Goal: Information Seeking & Learning: Learn about a topic

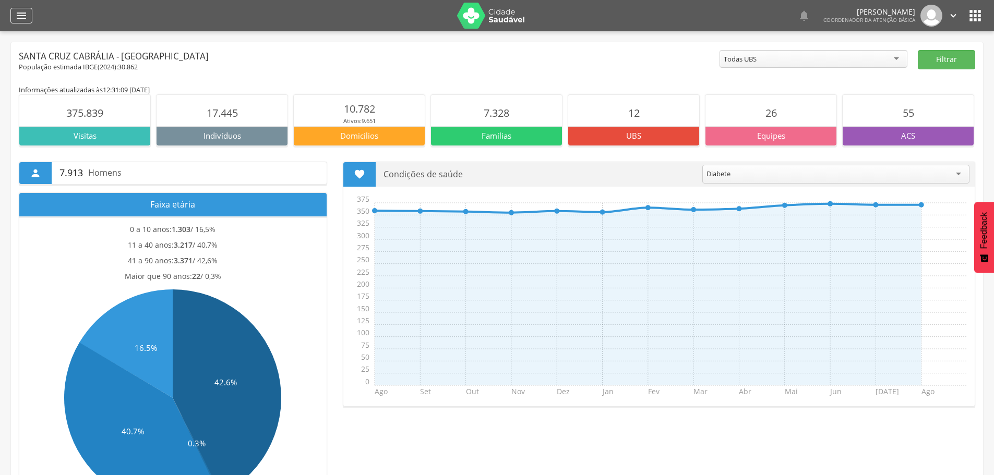
click at [23, 15] on icon "" at bounding box center [21, 15] width 13 height 13
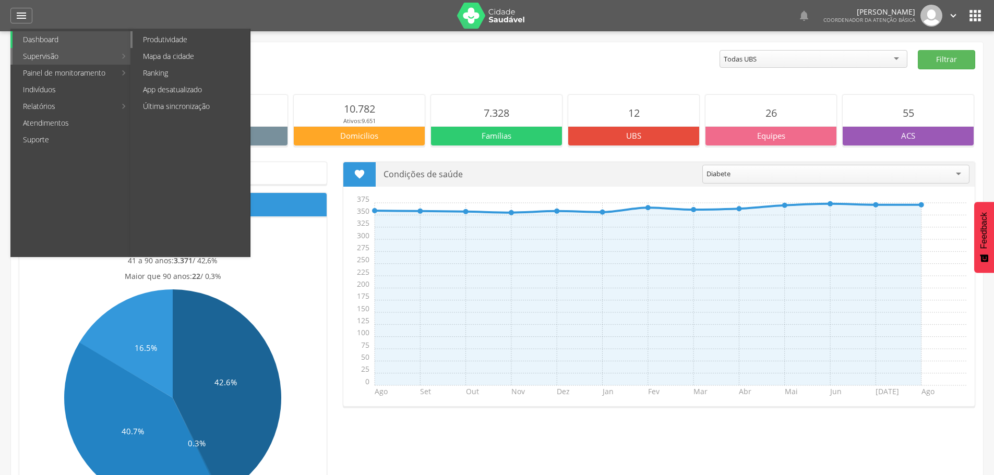
click at [160, 39] on link "Produtividade" at bounding box center [190, 39] width 117 height 17
type input "**********"
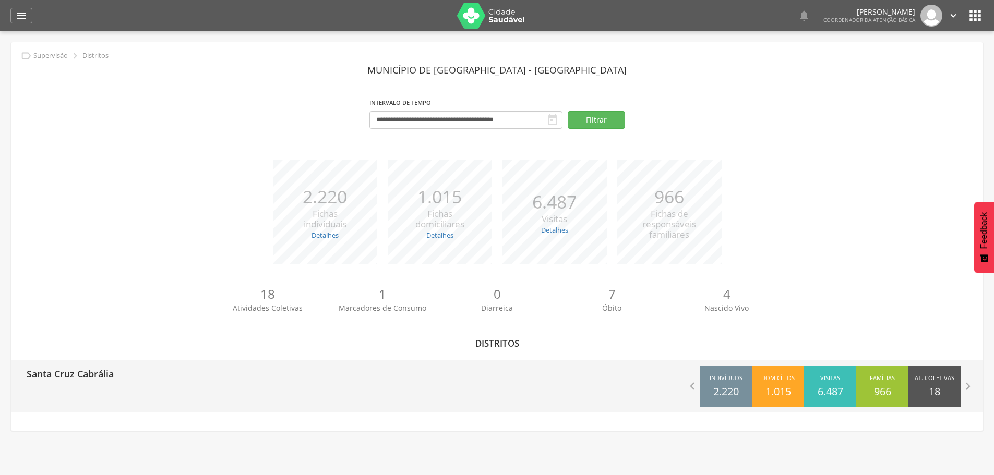
click at [100, 378] on p "Santa Cruz Cabrália" at bounding box center [70, 370] width 87 height 21
type input "**********"
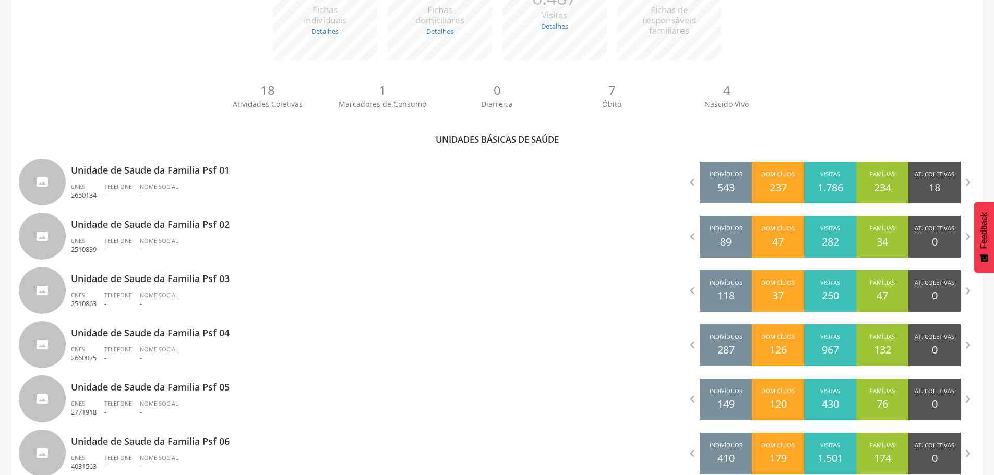
scroll to position [209, 0]
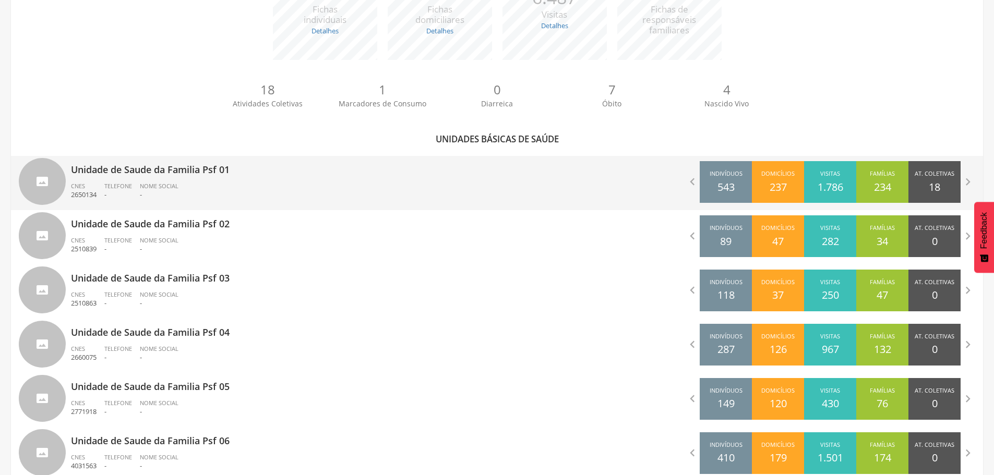
click at [180, 175] on p "Unidade de Saude da Familia Psf 01" at bounding box center [280, 166] width 418 height 21
type input "**********"
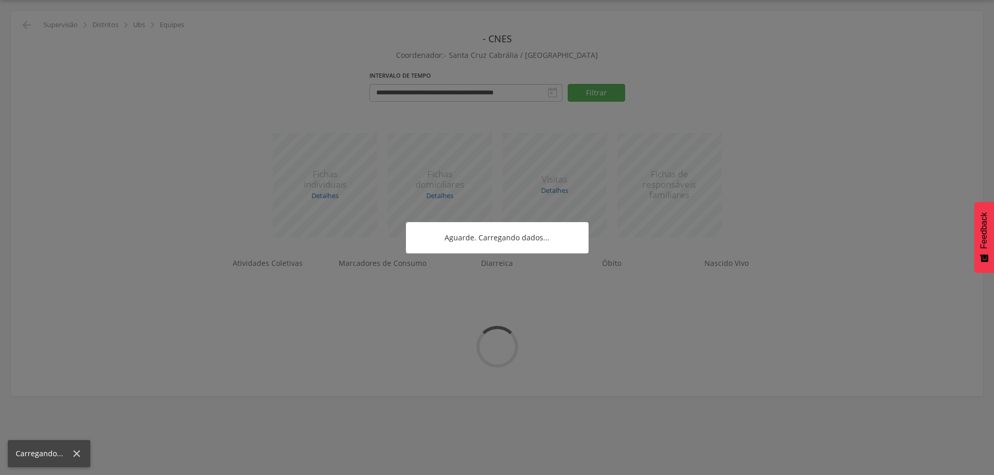
scroll to position [31, 0]
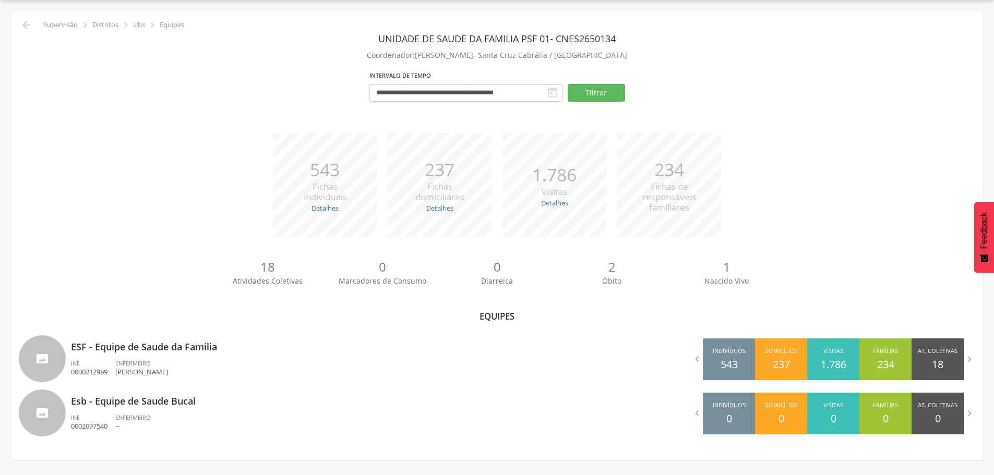
drag, startPoint x: 0, startPoint y: 0, endPoint x: 80, endPoint y: 94, distance: 123.6
click at [80, 94] on div "**********" at bounding box center [497, 90] width 956 height 44
click at [26, 26] on icon "" at bounding box center [26, 25] width 13 height 13
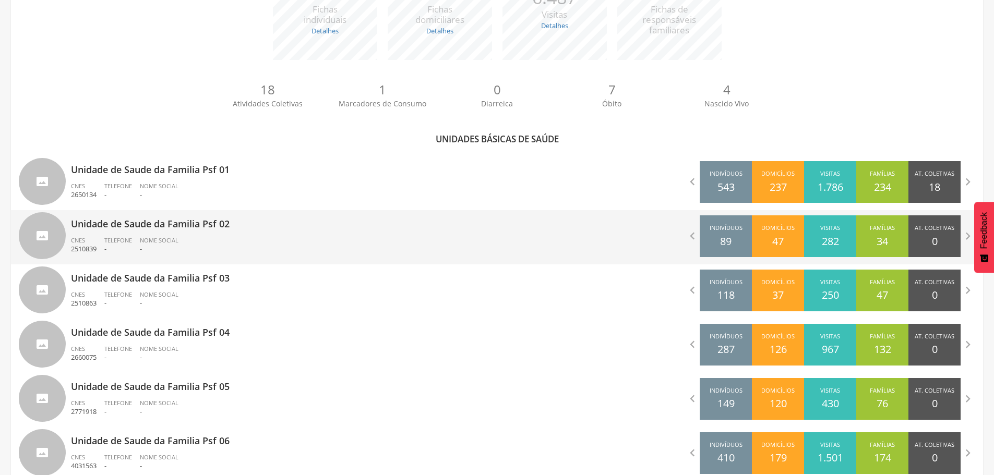
click at [178, 224] on p "Unidade de Saude da Familia Psf 02" at bounding box center [280, 220] width 418 height 21
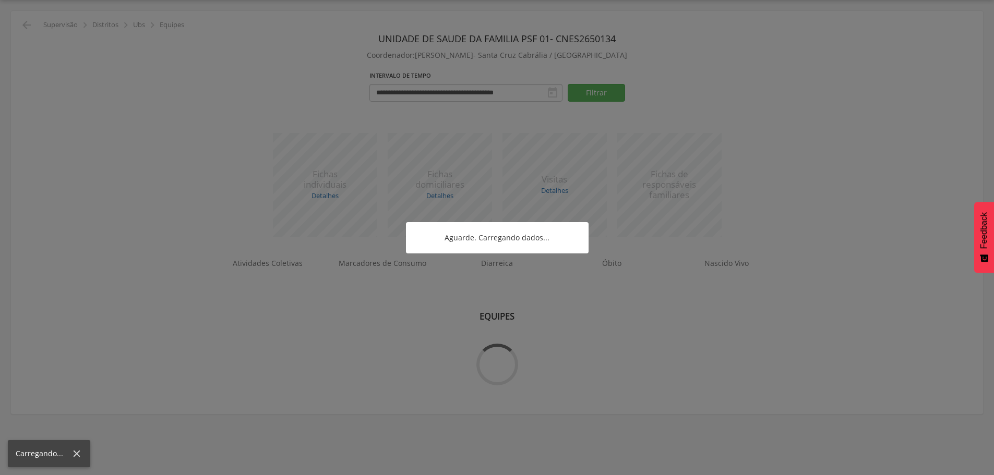
scroll to position [31, 0]
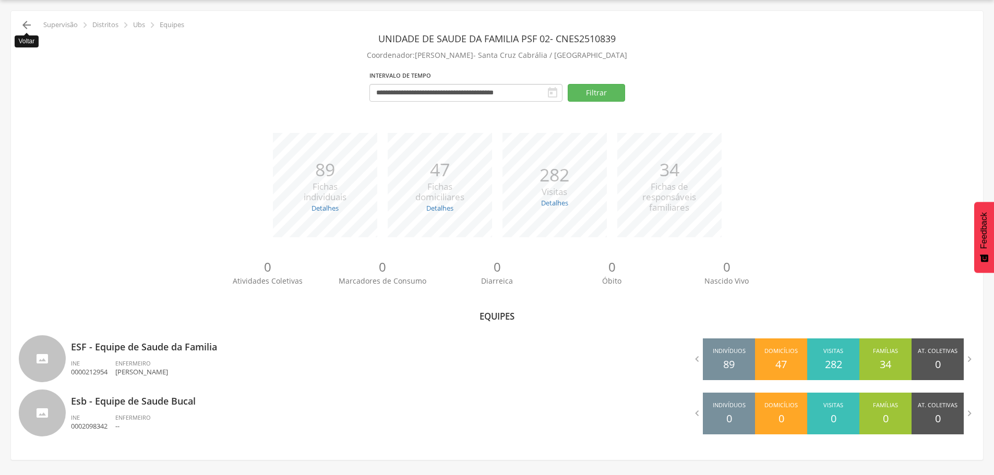
click at [26, 23] on icon "" at bounding box center [26, 25] width 13 height 13
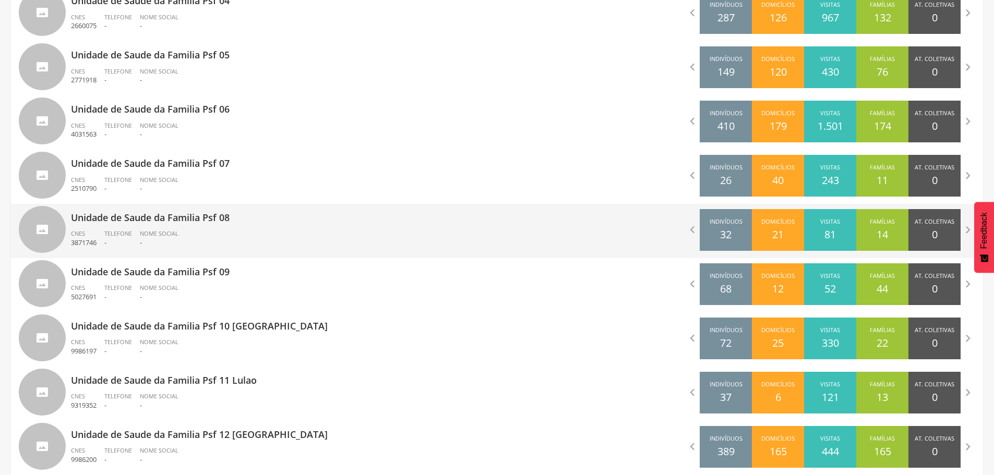
scroll to position [559, 0]
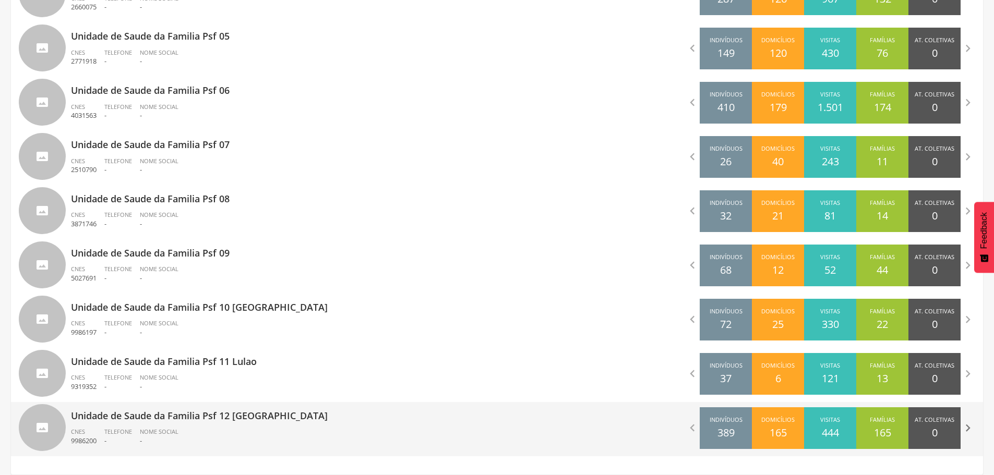
click at [967, 427] on icon "" at bounding box center [967, 428] width 15 height 15
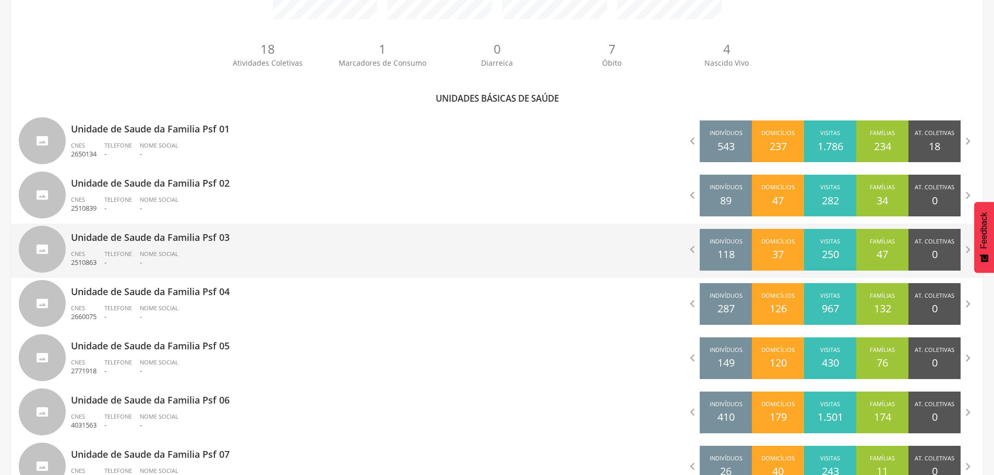
scroll to position [246, 0]
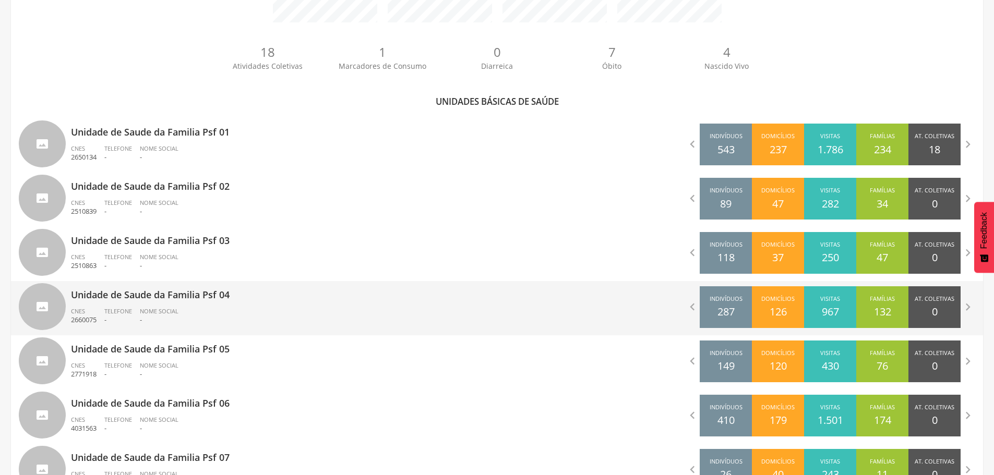
click at [392, 293] on p "Unidade de Saude da Familia Psf 04" at bounding box center [280, 291] width 418 height 21
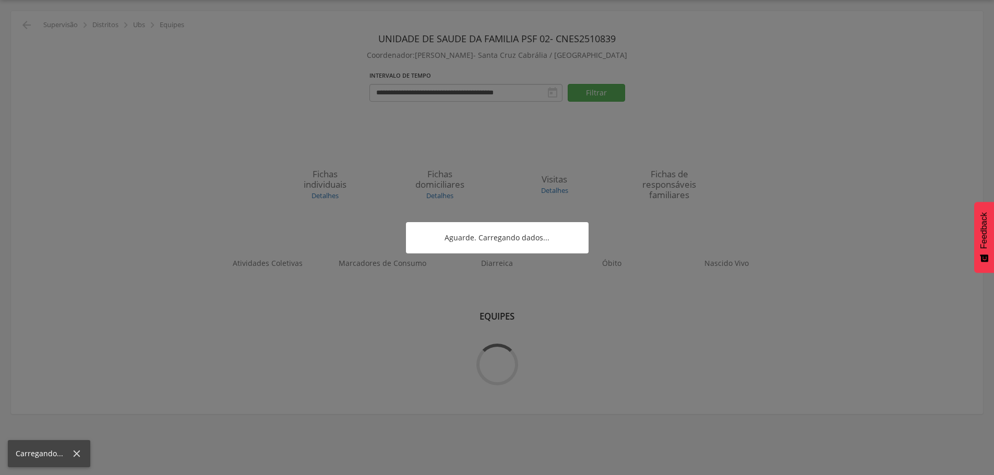
scroll to position [31, 0]
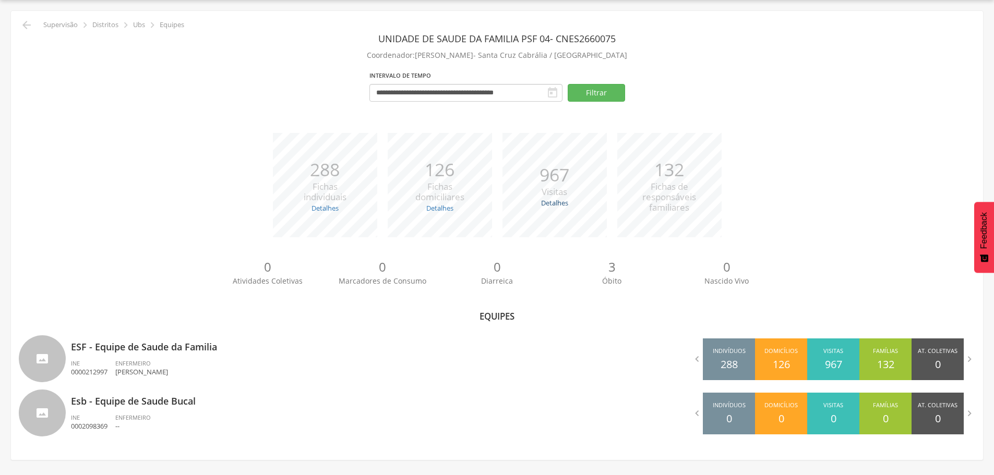
click at [557, 202] on link "Detalhes" at bounding box center [554, 202] width 27 height 9
click at [550, 210] on div "*** 967 Visitas Detalhes Realizadas: 509 Recusadas: 2 Ausentes: 456" at bounding box center [554, 185] width 115 height 104
click at [554, 204] on link "Detalhes" at bounding box center [554, 202] width 27 height 9
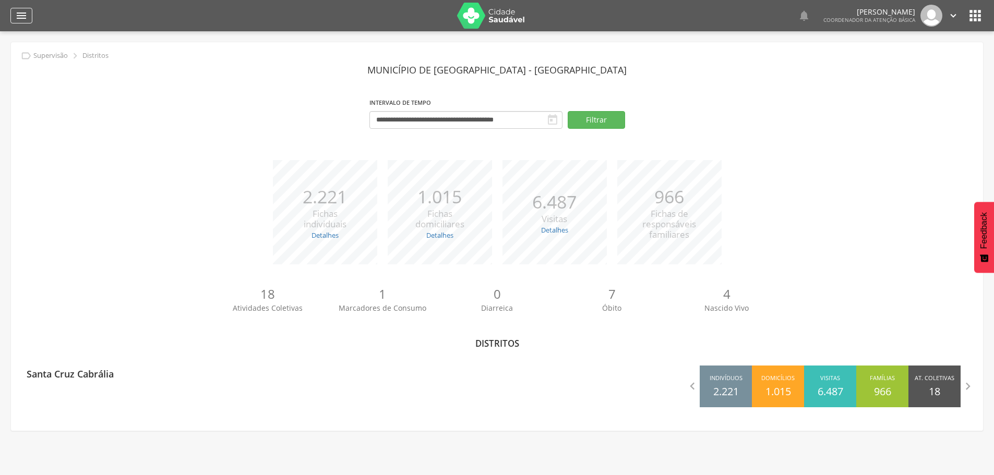
click at [21, 15] on icon "" at bounding box center [21, 15] width 13 height 13
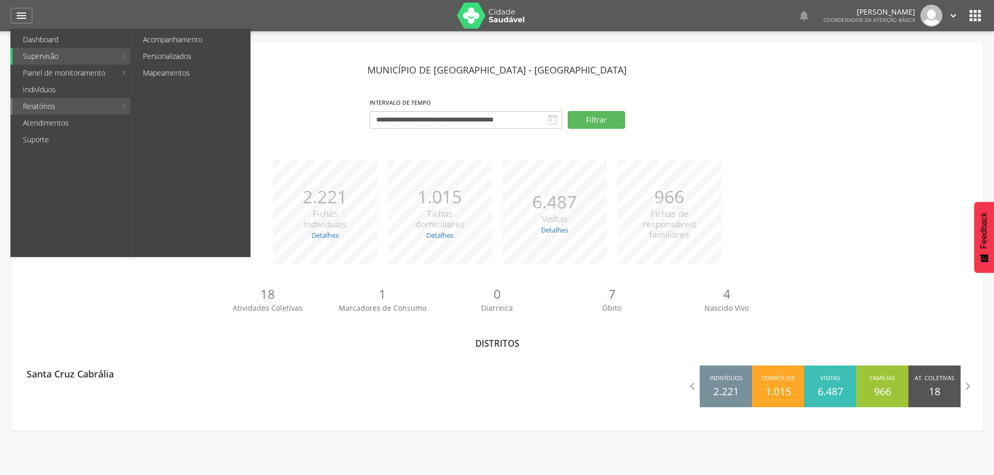
click at [122, 106] on li "Relatórios Acompanhamento Personalizados Mapeamentos" at bounding box center [70, 106] width 121 height 17
click at [122, 106] on div "**********" at bounding box center [497, 117] width 956 height 44
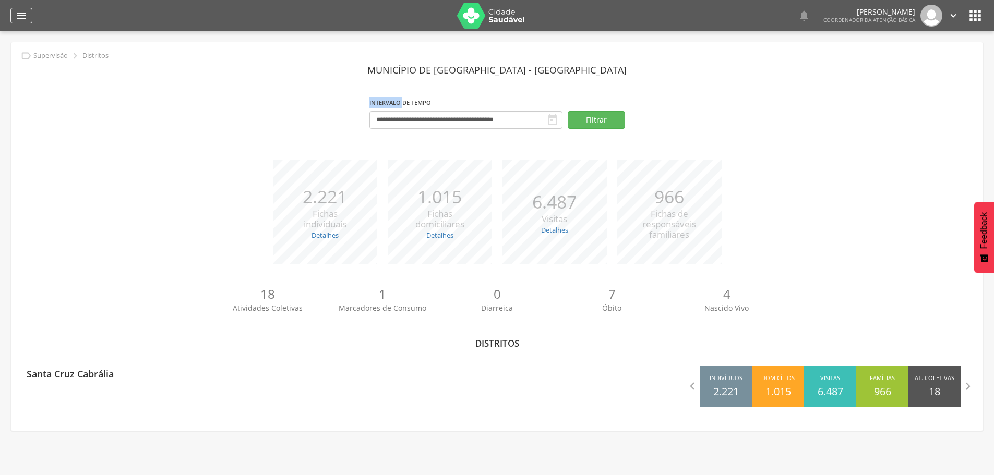
click at [26, 15] on icon "" at bounding box center [21, 15] width 13 height 13
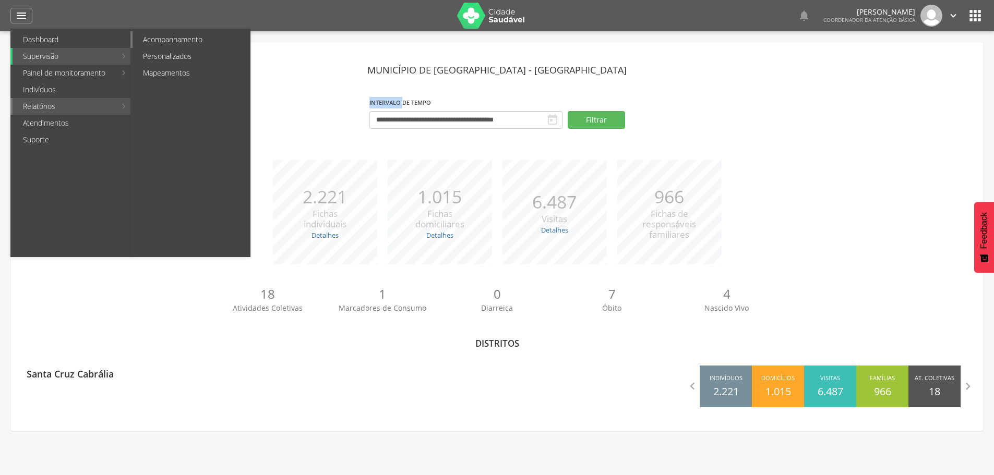
click at [177, 41] on link "Acompanhamento" at bounding box center [190, 39] width 117 height 17
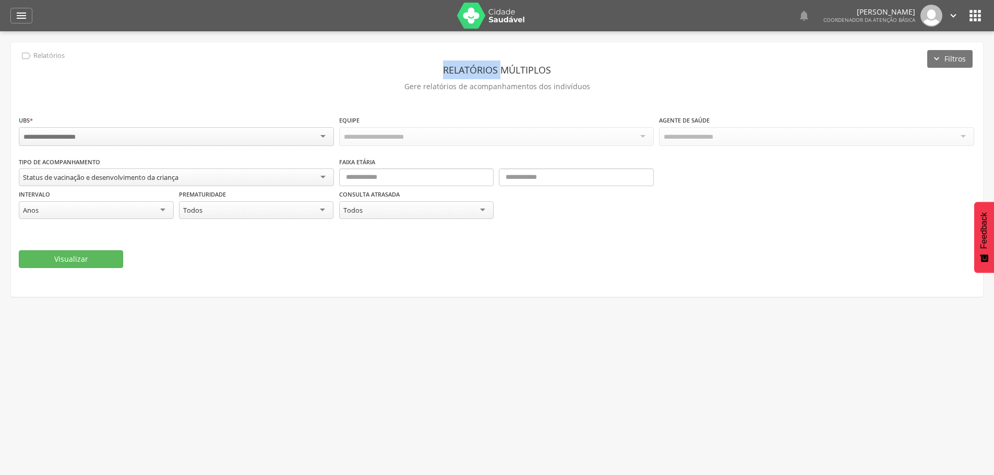
click at [177, 41] on div "**********" at bounding box center [497, 268] width 994 height 475
click at [327, 134] on div at bounding box center [176, 136] width 315 height 19
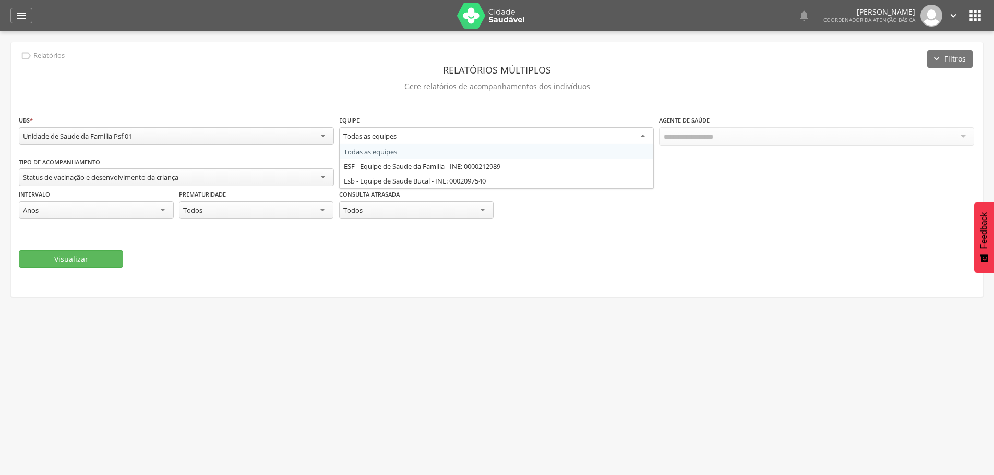
click at [645, 136] on div "Todas as equipes" at bounding box center [496, 136] width 315 height 19
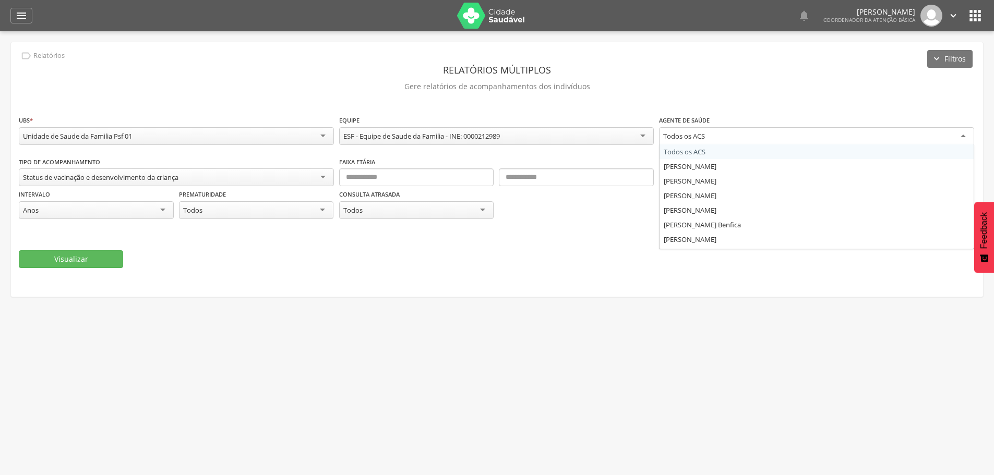
click at [966, 136] on div "Todos os ACS" at bounding box center [816, 136] width 315 height 19
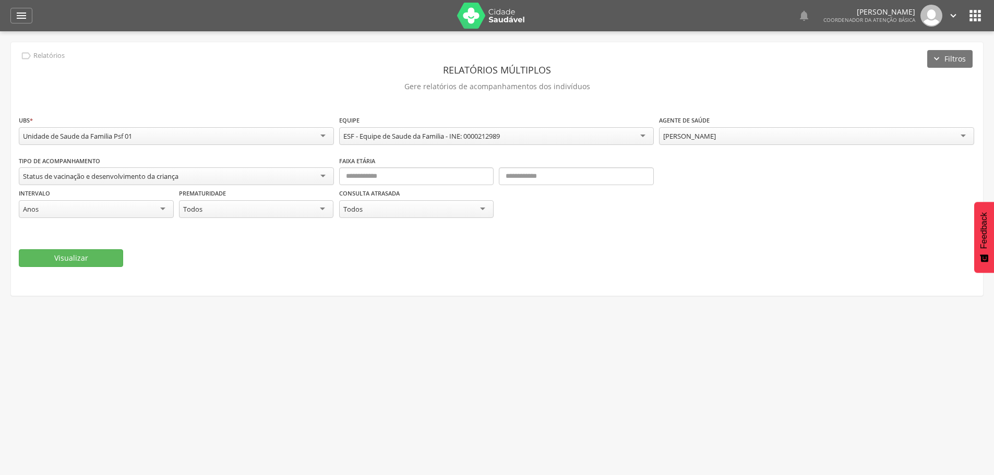
click at [767, 168] on div "**********" at bounding box center [497, 191] width 956 height 73
click at [78, 256] on button "Visualizar" at bounding box center [71, 258] width 104 height 18
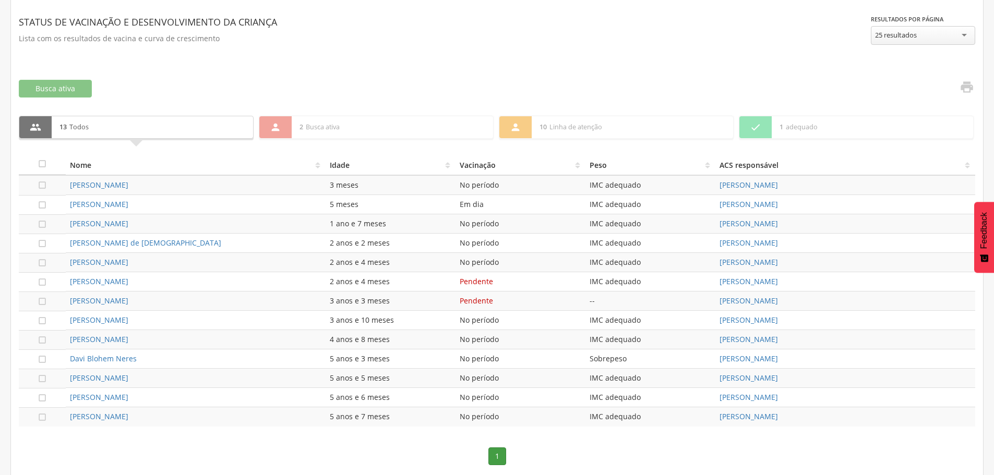
scroll to position [322, 0]
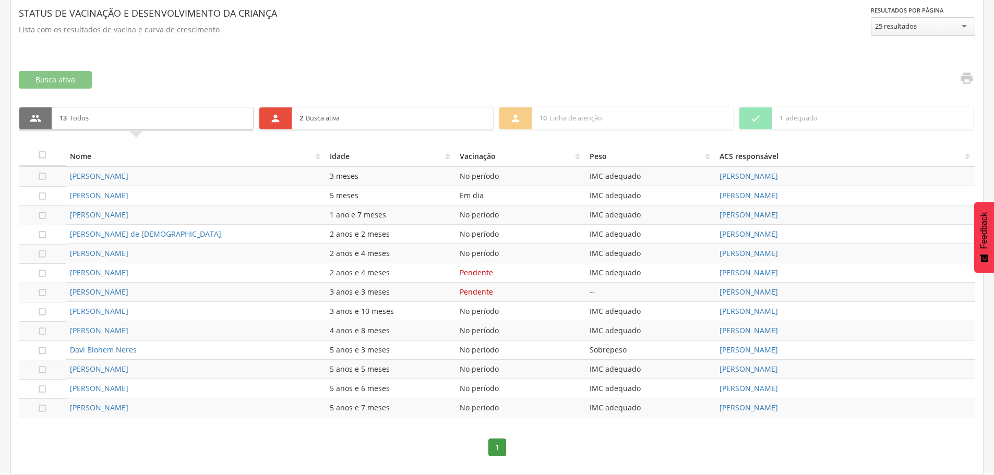
click at [328, 120] on p "2 Busca ativa" at bounding box center [392, 118] width 186 height 22
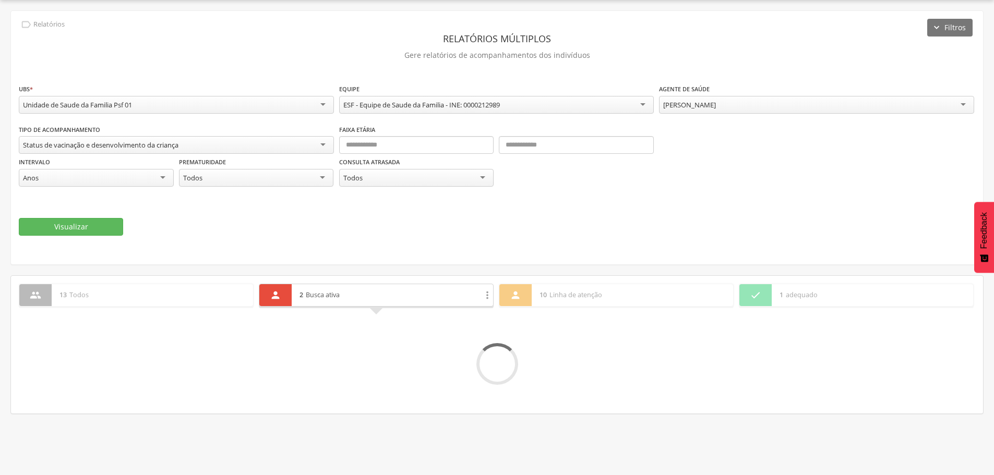
click at [328, 120] on div "**********" at bounding box center [497, 103] width 956 height 41
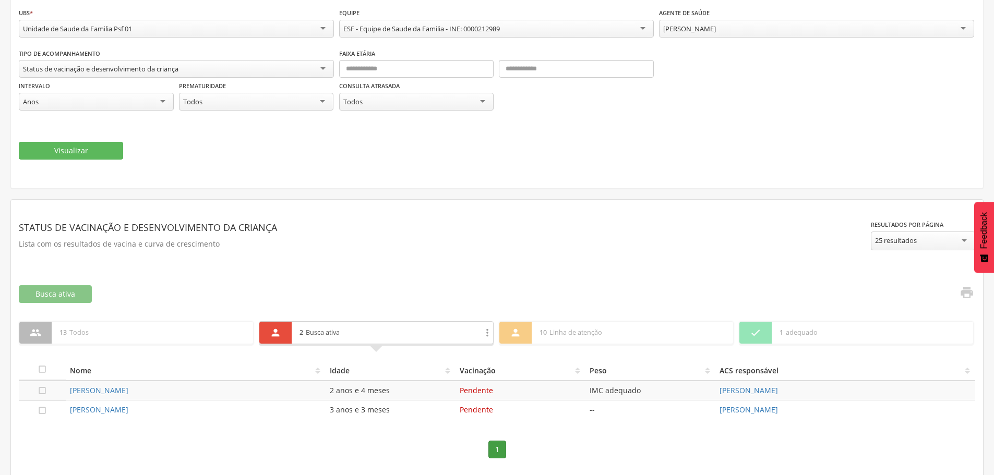
scroll to position [110, 0]
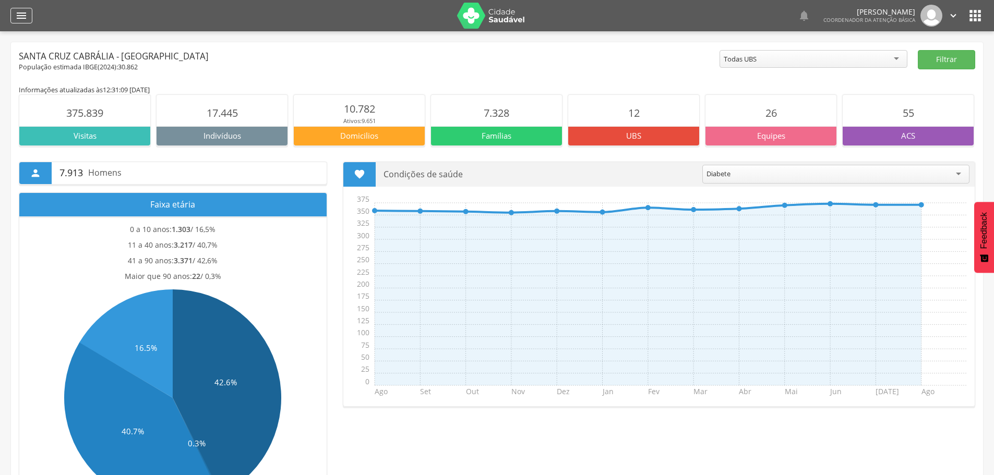
click at [22, 15] on icon "" at bounding box center [21, 15] width 13 height 13
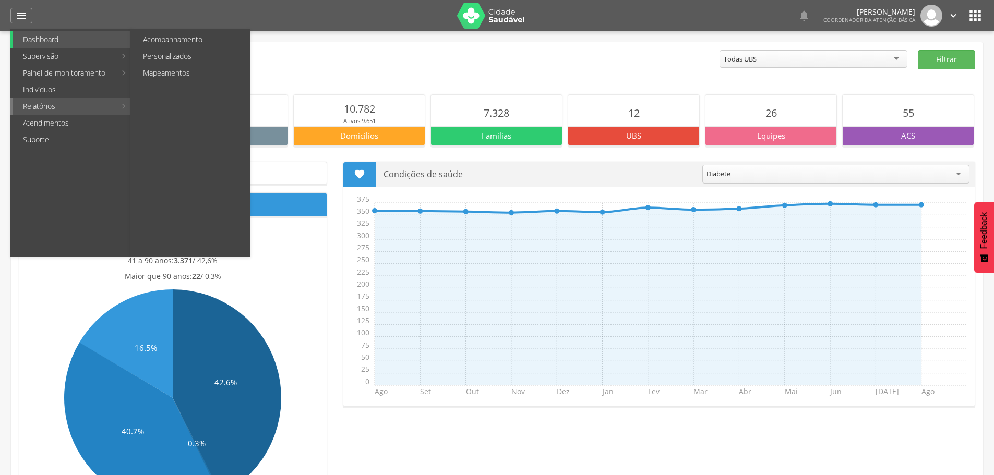
click at [44, 105] on link "Relatórios" at bounding box center [64, 106] width 103 height 17
click at [162, 40] on link "Acompanhamento" at bounding box center [190, 39] width 117 height 17
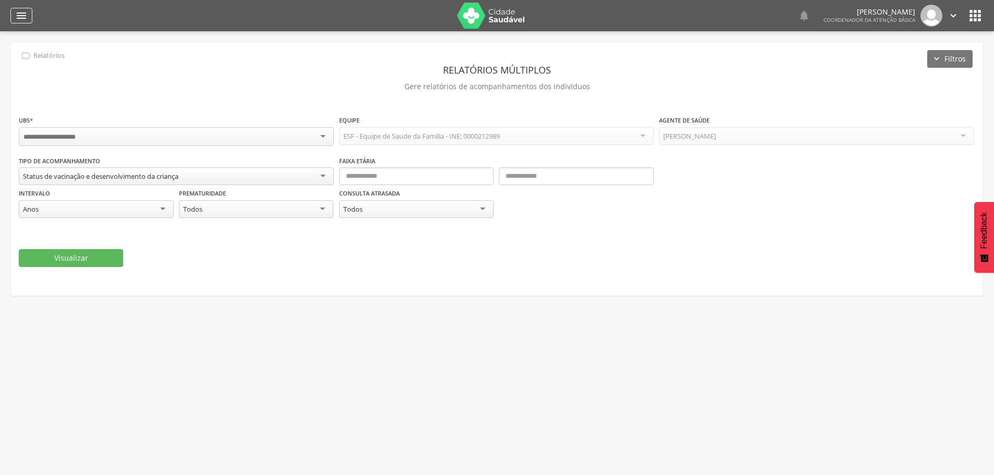
click at [21, 16] on icon "" at bounding box center [21, 15] width 13 height 13
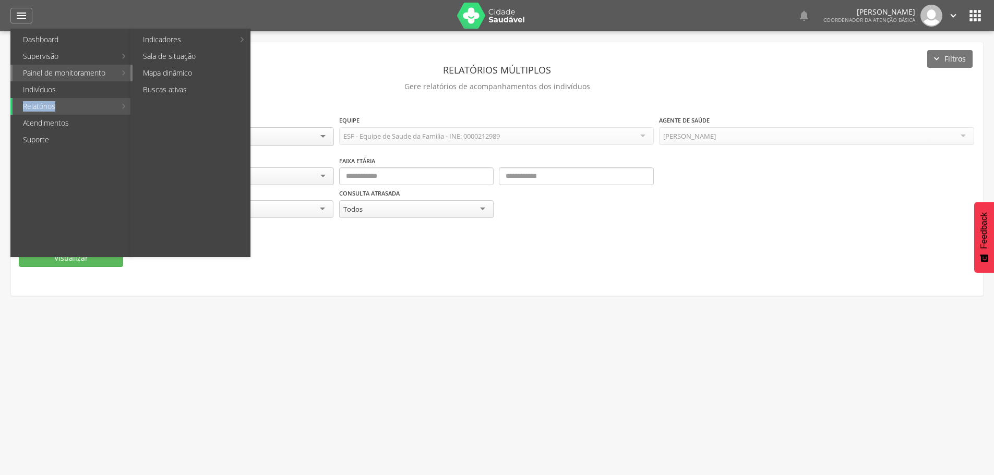
click at [196, 73] on link "Mapa dinâmico" at bounding box center [190, 73] width 117 height 17
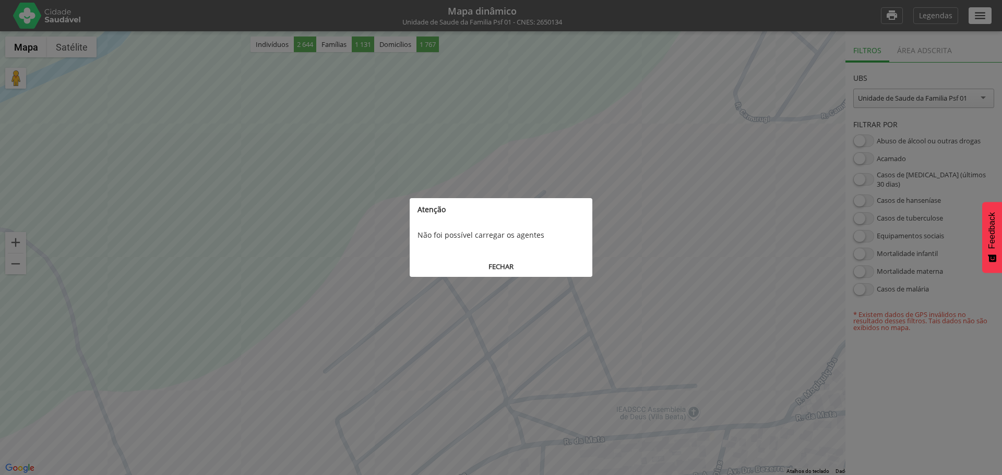
click at [496, 267] on button "FECHAR" at bounding box center [500, 266] width 183 height 19
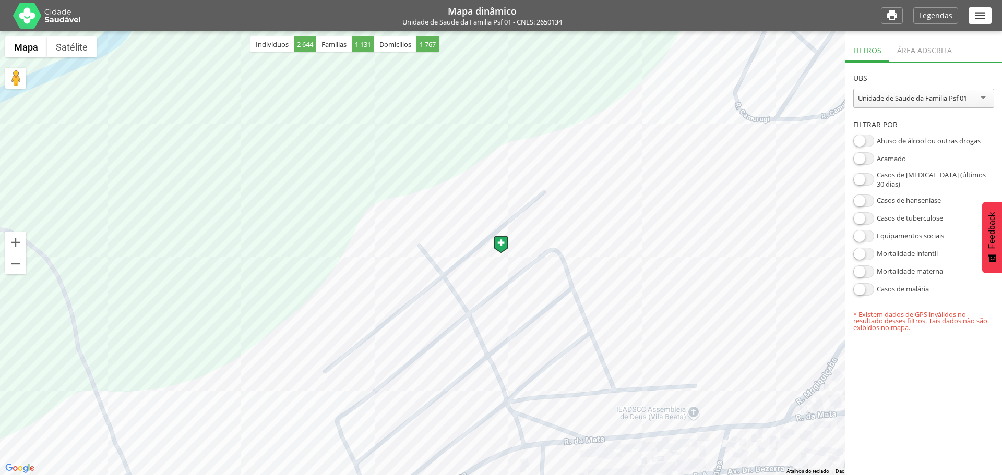
click at [859, 162] on span at bounding box center [863, 158] width 21 height 13
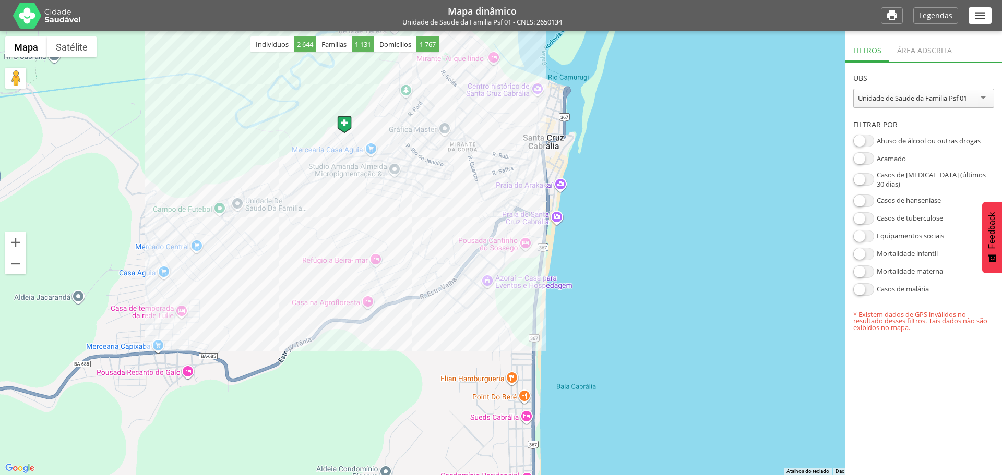
click at [868, 160] on span at bounding box center [863, 158] width 21 height 13
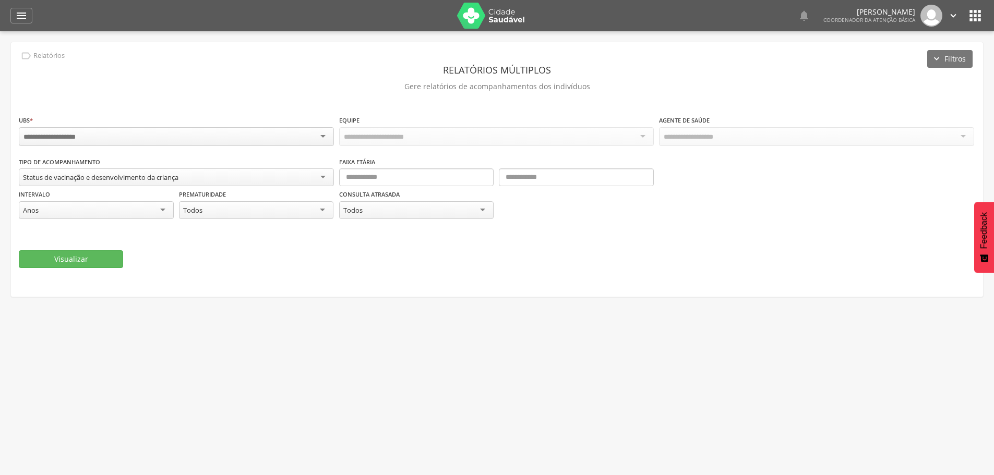
click at [55, 134] on input "select-one" at bounding box center [57, 136] width 68 height 9
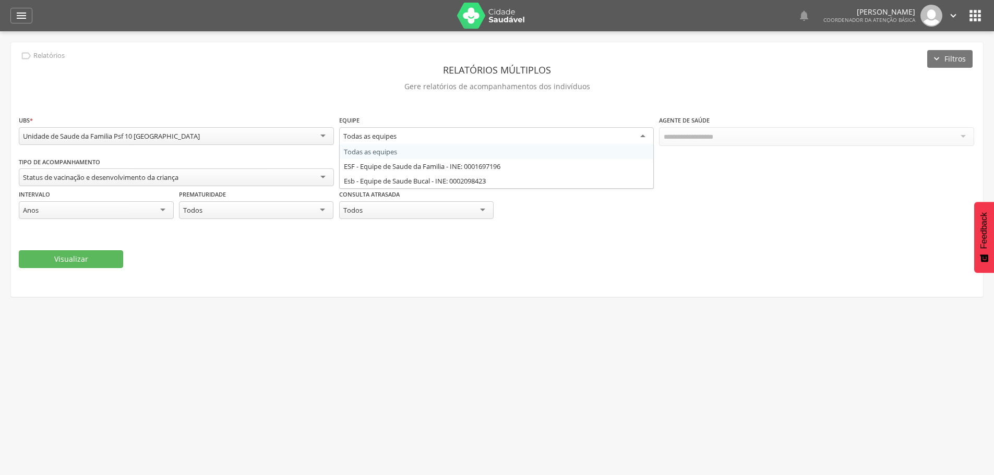
click at [643, 136] on div "Todas as equipes" at bounding box center [496, 136] width 315 height 19
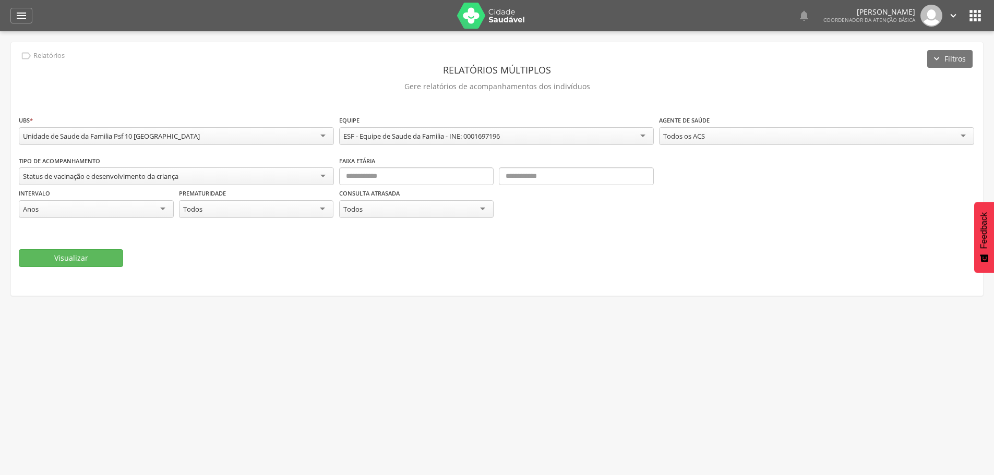
click at [709, 136] on div "Todos os ACS" at bounding box center [816, 136] width 315 height 18
click at [716, 167] on div "**********" at bounding box center [497, 191] width 956 height 73
click at [324, 176] on div "Status de vacinação e desenvolvimento da criança" at bounding box center [176, 176] width 315 height 19
click at [242, 197] on div "**********" at bounding box center [497, 191] width 956 height 73
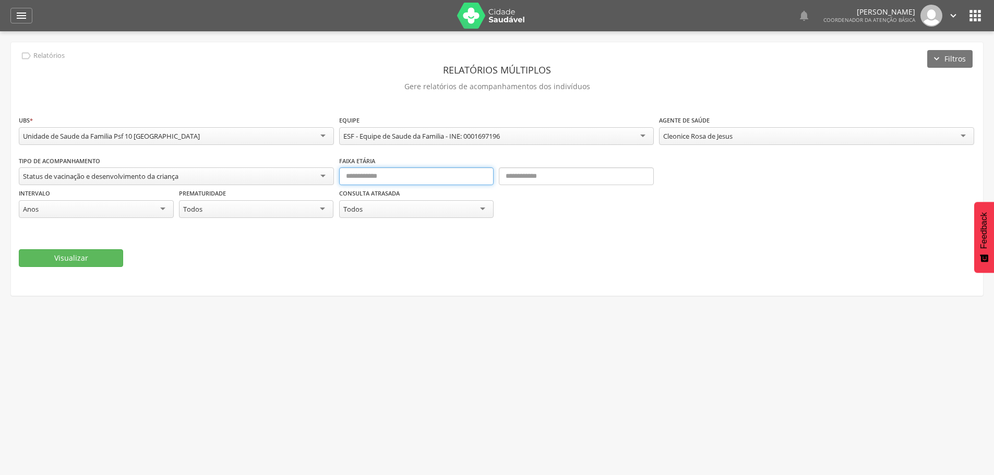
click at [462, 178] on input "text" at bounding box center [416, 176] width 155 height 18
click at [81, 260] on button "Visualizar" at bounding box center [71, 258] width 104 height 18
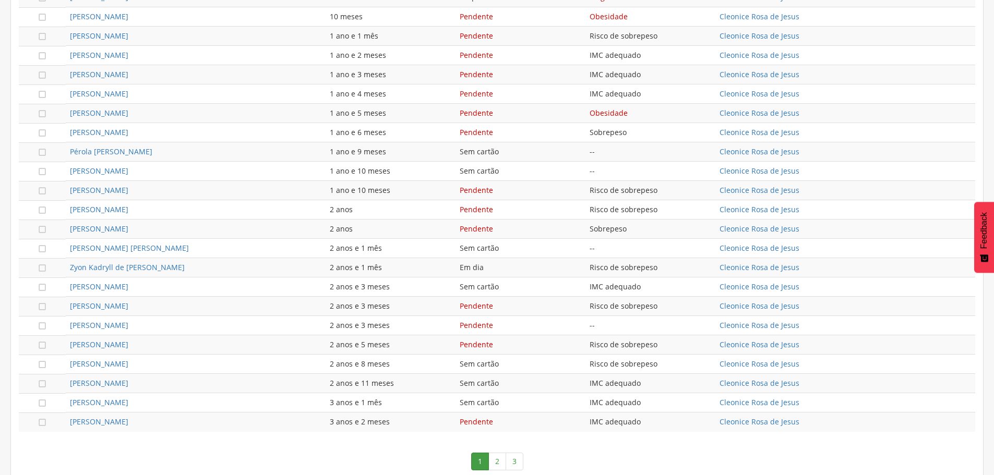
scroll to position [553, 0]
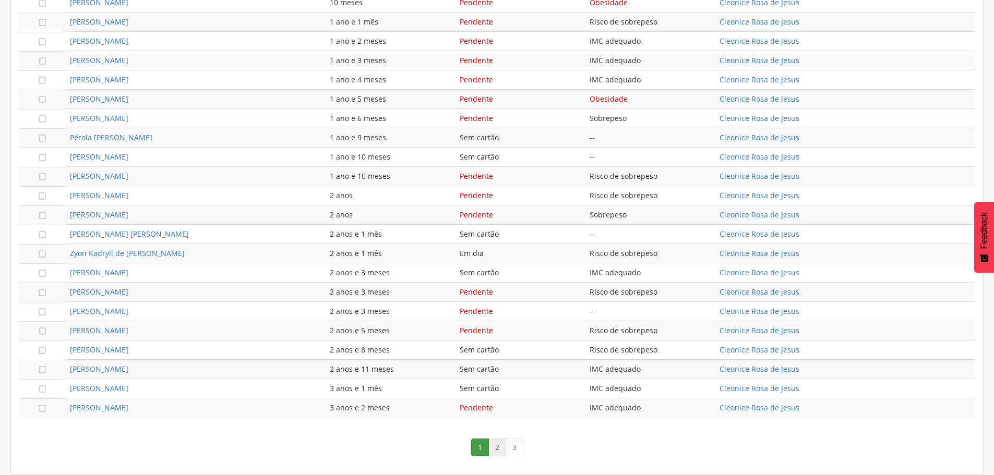
click at [497, 447] on link "2" at bounding box center [497, 448] width 18 height 18
click at [497, 447] on ul "1 2 3" at bounding box center [497, 448] width 52 height 18
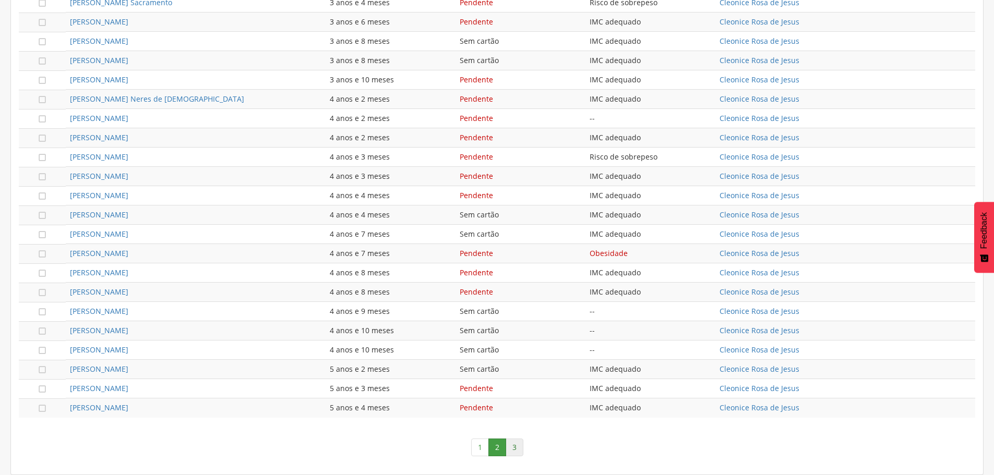
click at [518, 451] on link "3" at bounding box center [514, 448] width 18 height 18
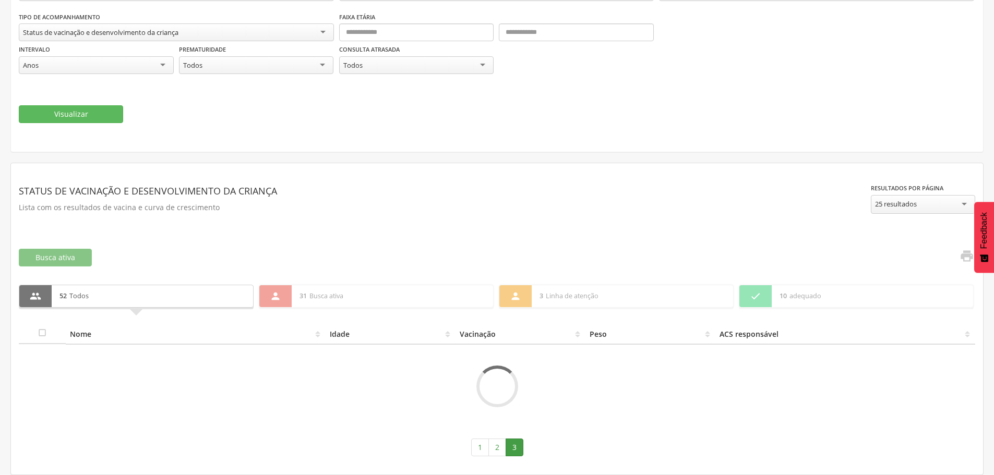
scroll to position [110, 0]
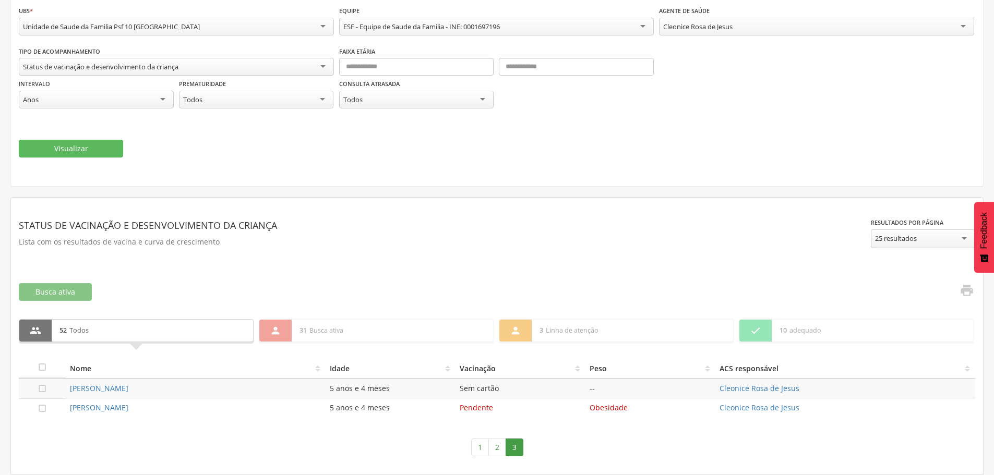
click at [476, 447] on link "1" at bounding box center [480, 448] width 18 height 18
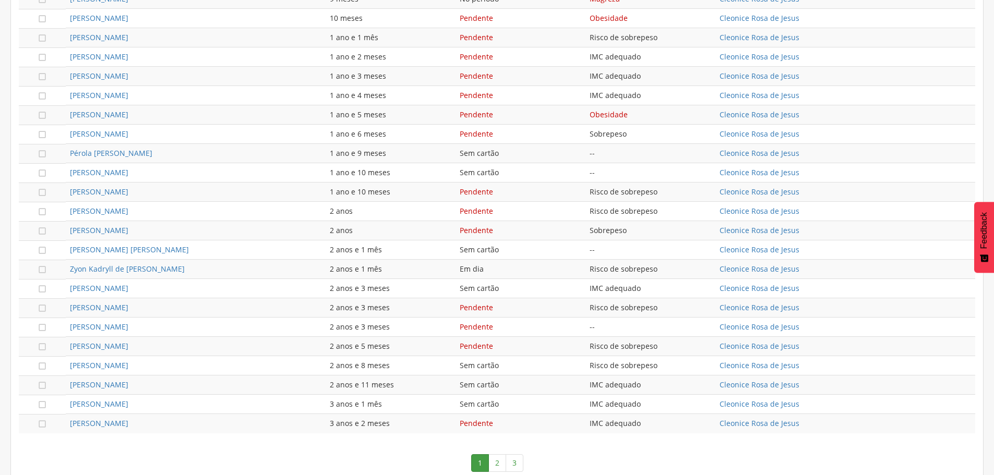
scroll to position [553, 0]
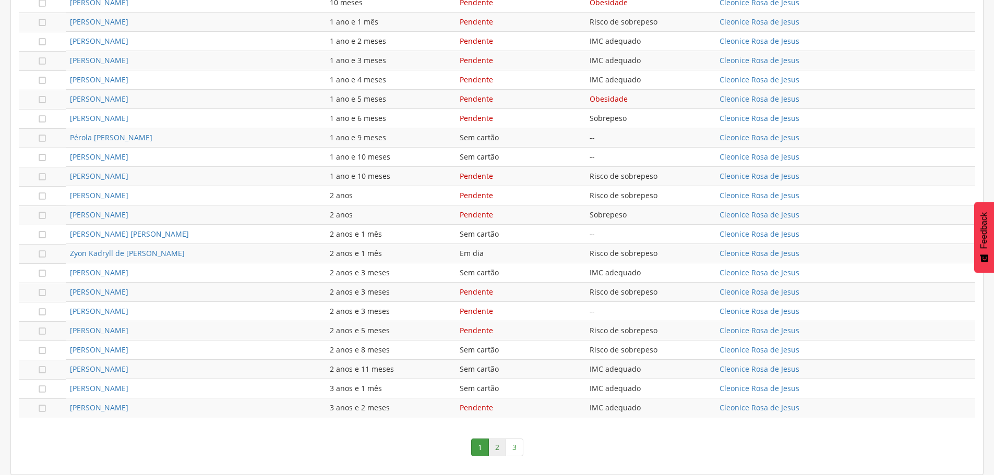
click at [498, 449] on link "2" at bounding box center [497, 448] width 18 height 18
click at [498, 449] on ul "1 2 3" at bounding box center [497, 448] width 52 height 18
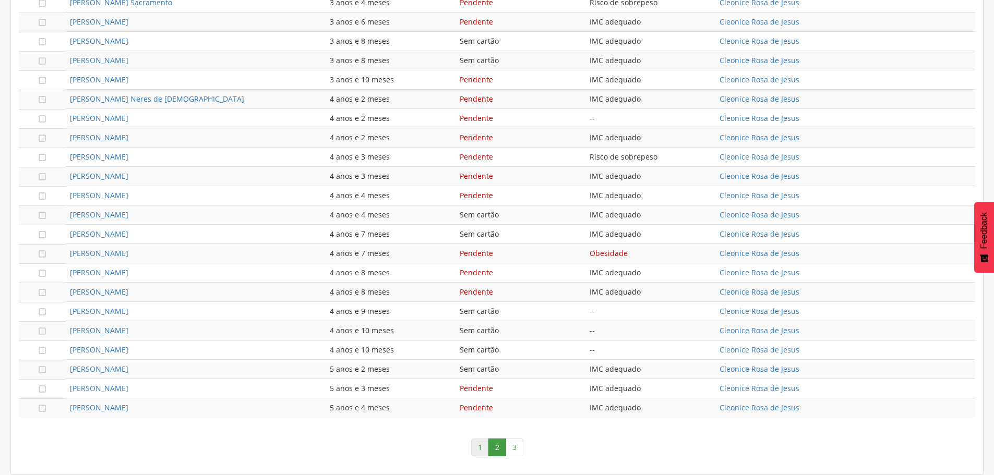
click at [478, 449] on link "1" at bounding box center [480, 448] width 18 height 18
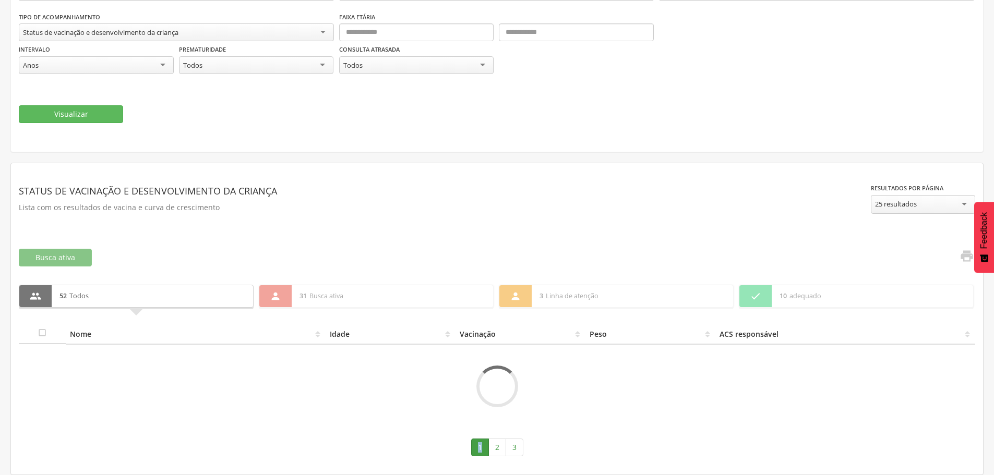
click at [478, 449] on ul "1 2 3" at bounding box center [497, 448] width 52 height 18
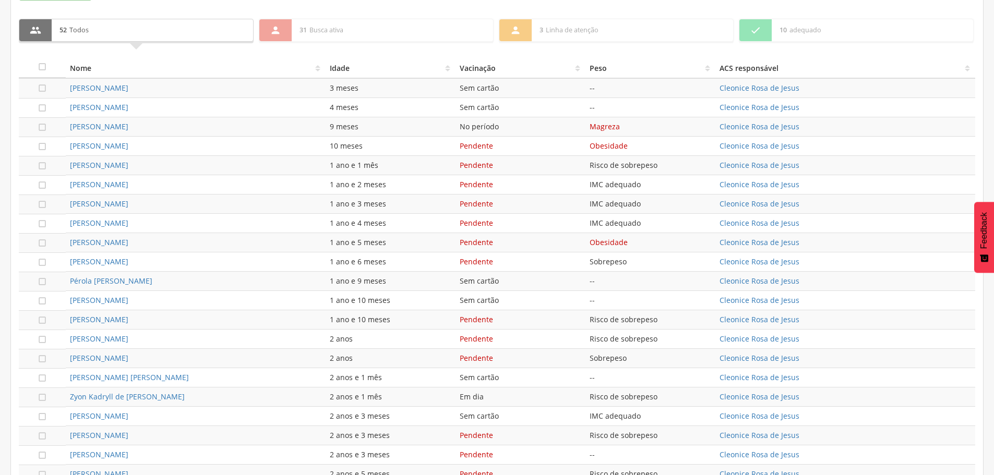
scroll to position [293, 0]
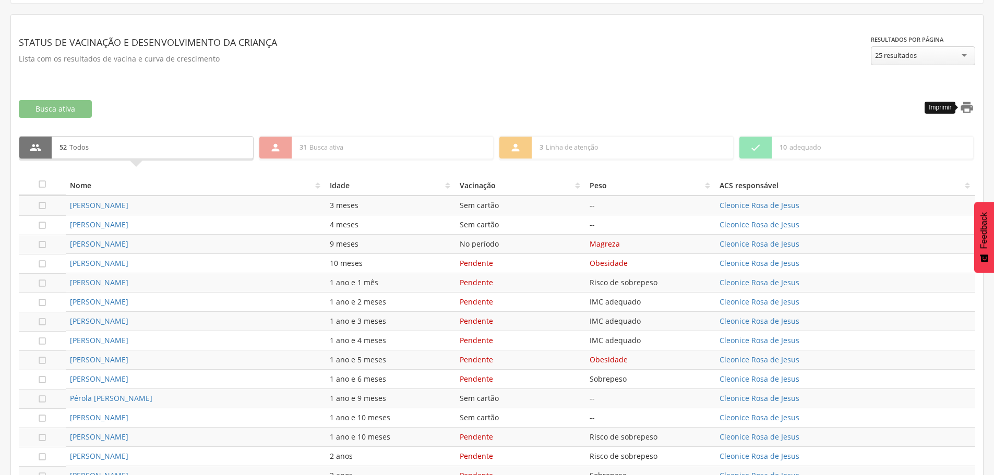
click at [966, 109] on icon "" at bounding box center [966, 107] width 15 height 15
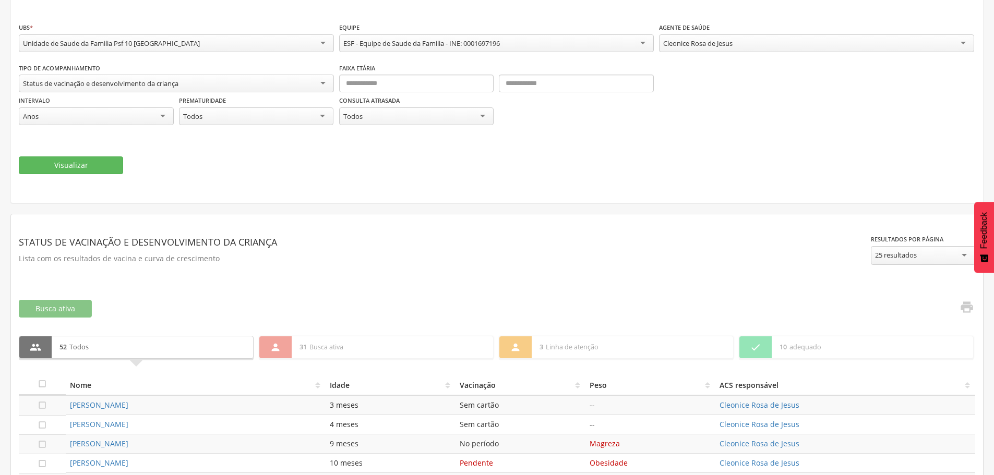
scroll to position [0, 0]
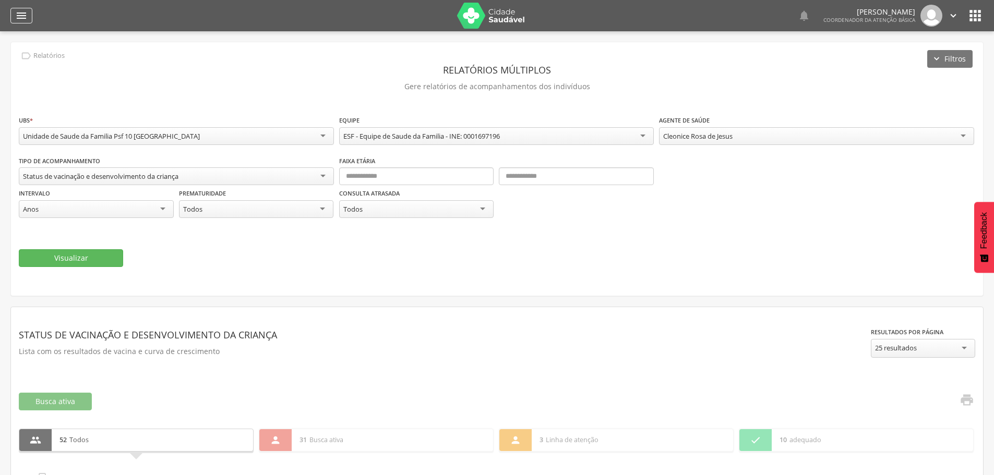
click at [19, 14] on icon "" at bounding box center [21, 15] width 13 height 13
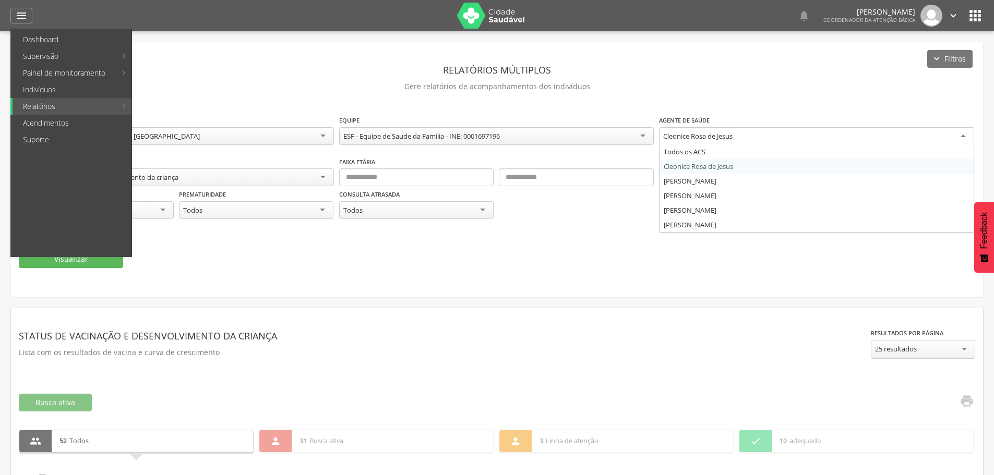
click at [966, 135] on div "Cleonice Rosa de Jesus" at bounding box center [816, 136] width 315 height 19
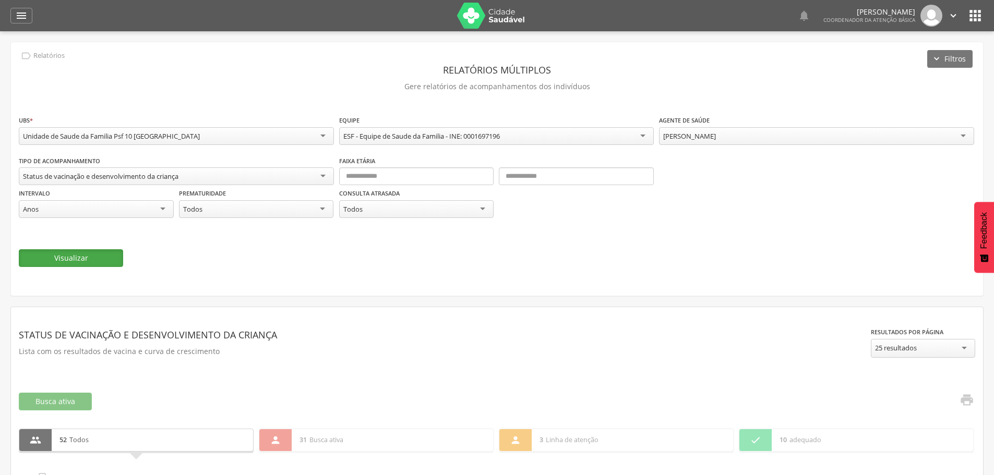
click at [72, 258] on button "Visualizar" at bounding box center [71, 258] width 104 height 18
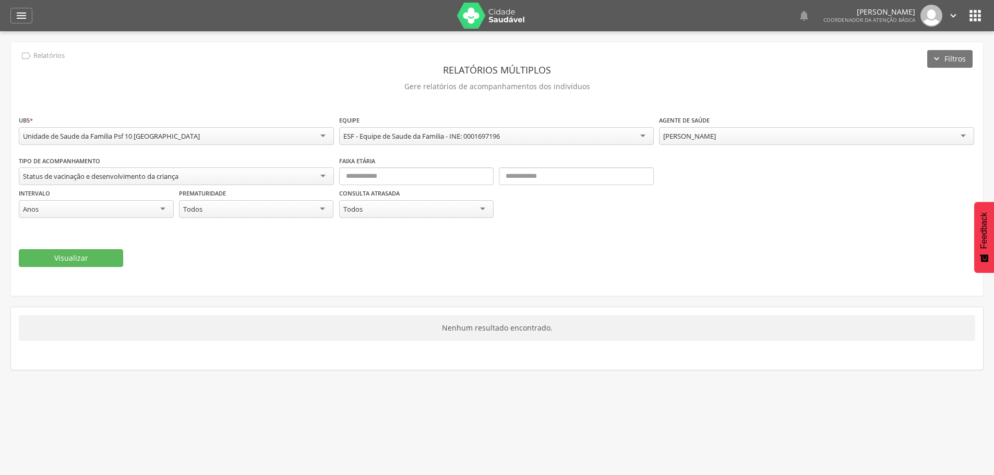
click at [962, 136] on div "[PERSON_NAME]" at bounding box center [816, 136] width 315 height 18
click at [68, 254] on button "Visualizar" at bounding box center [71, 258] width 104 height 18
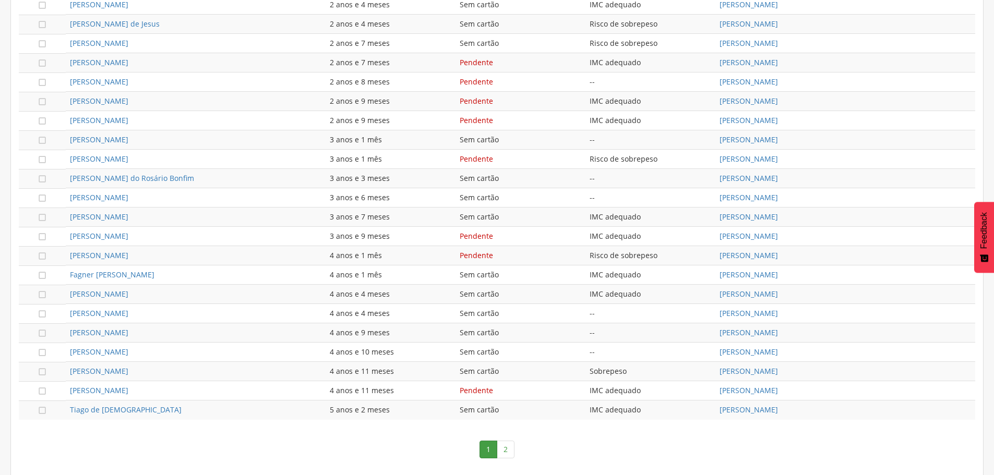
scroll to position [553, 0]
click at [506, 443] on link "2" at bounding box center [506, 448] width 18 height 18
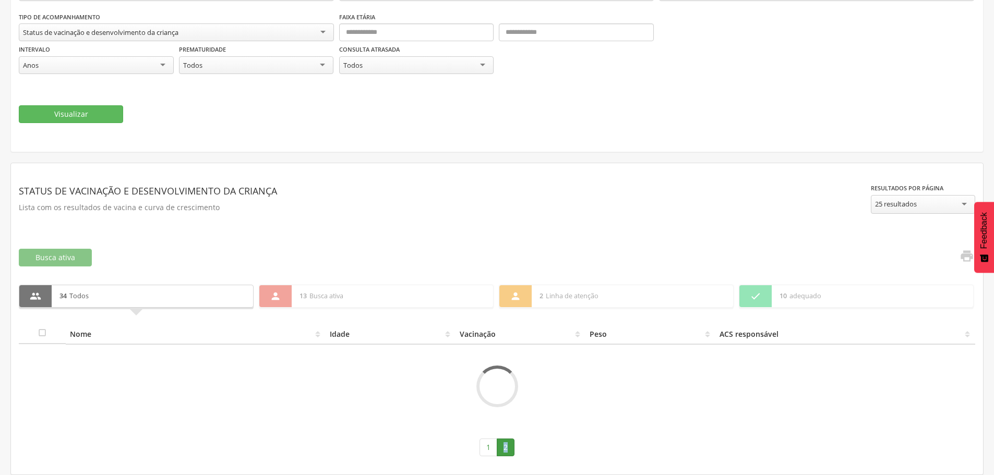
scroll to position [245, 0]
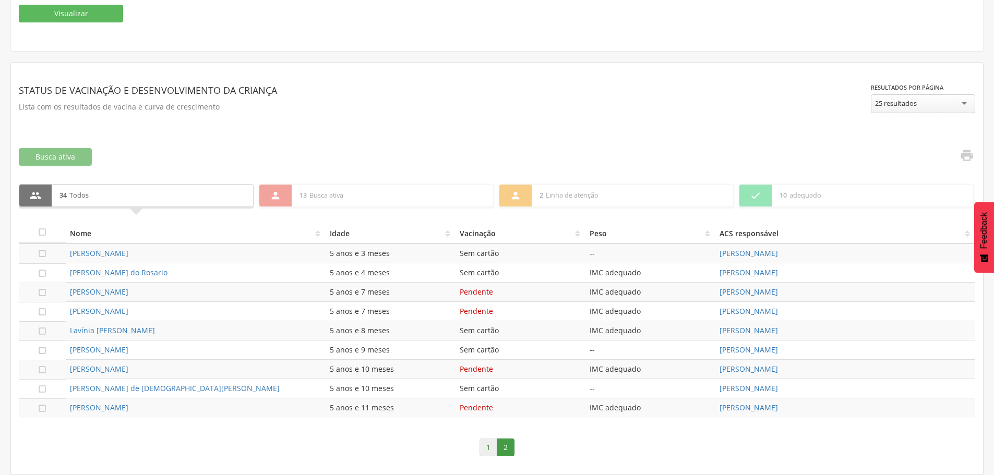
click at [486, 447] on link "1" at bounding box center [488, 448] width 18 height 18
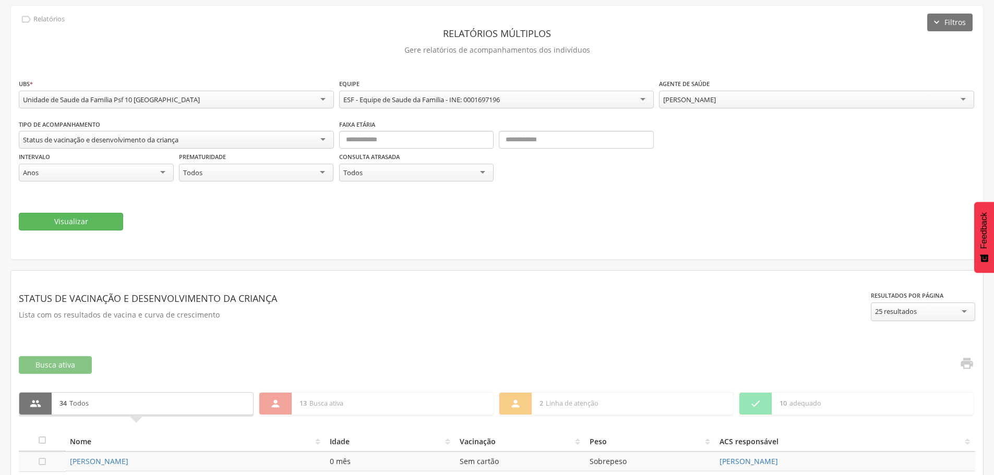
scroll to position [0, 0]
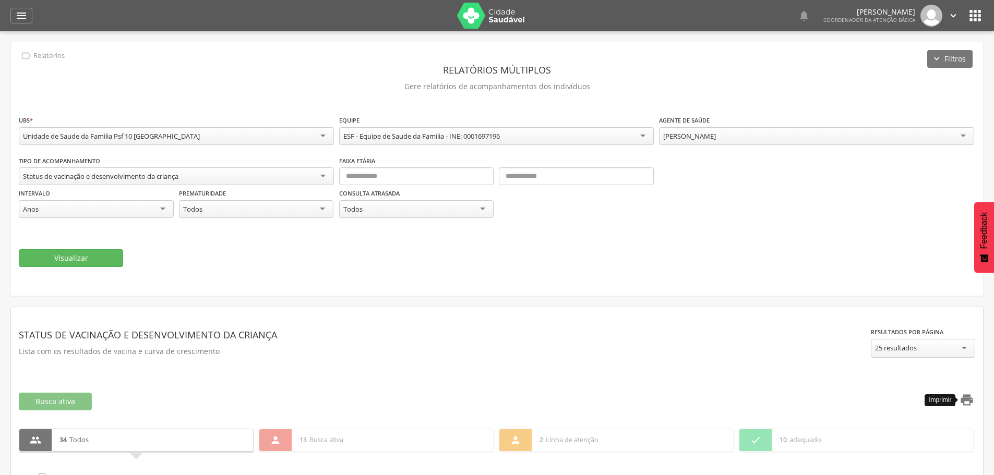
click at [965, 398] on icon "" at bounding box center [966, 400] width 15 height 15
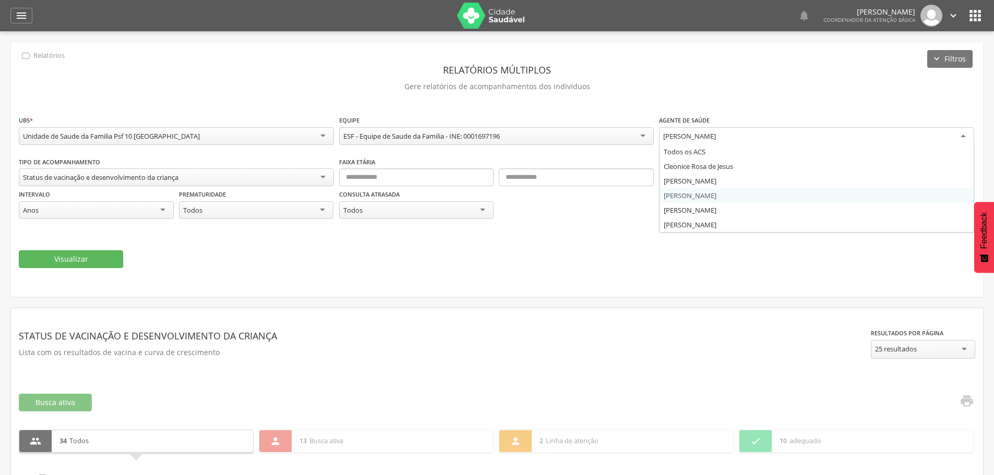
click at [964, 136] on div "[PERSON_NAME]" at bounding box center [816, 136] width 315 height 19
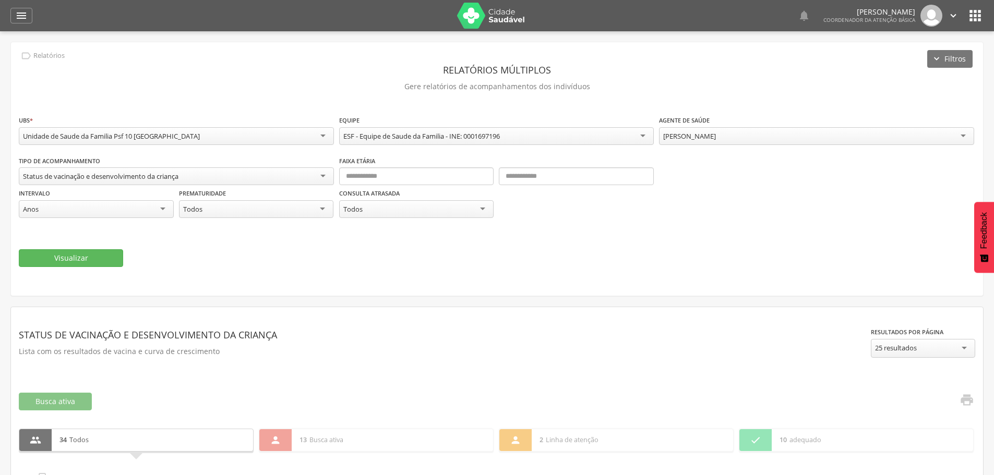
click at [782, 179] on div "**********" at bounding box center [497, 191] width 956 height 73
click at [70, 257] on button "Visualizar" at bounding box center [71, 258] width 104 height 18
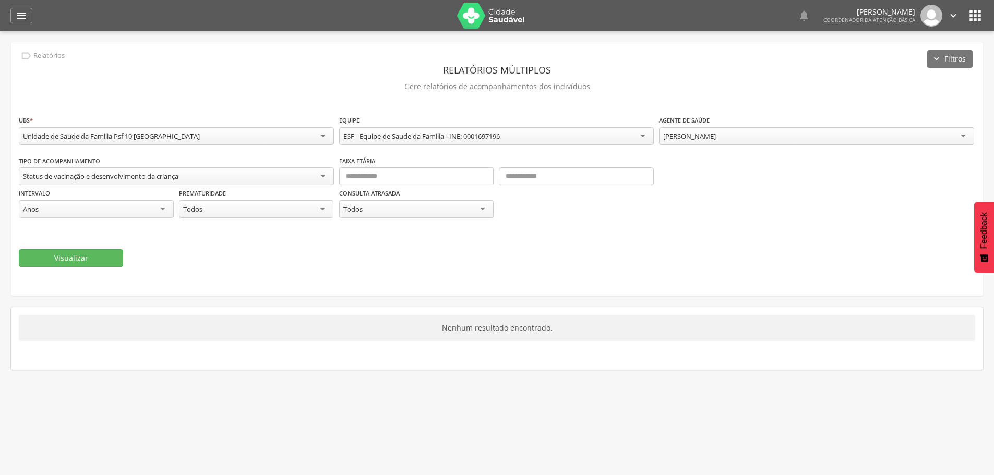
click at [963, 136] on div "[PERSON_NAME]" at bounding box center [816, 136] width 315 height 18
click at [67, 259] on button "Visualizar" at bounding box center [71, 258] width 104 height 18
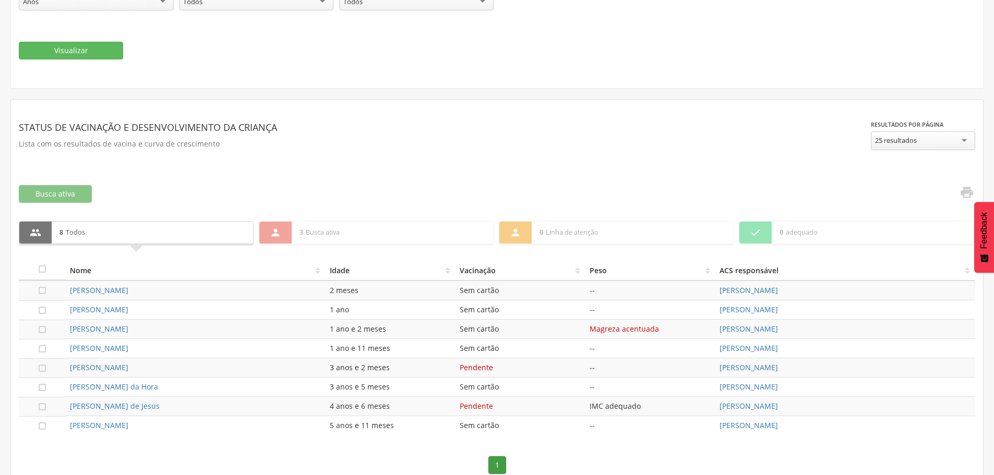
scroll to position [225, 0]
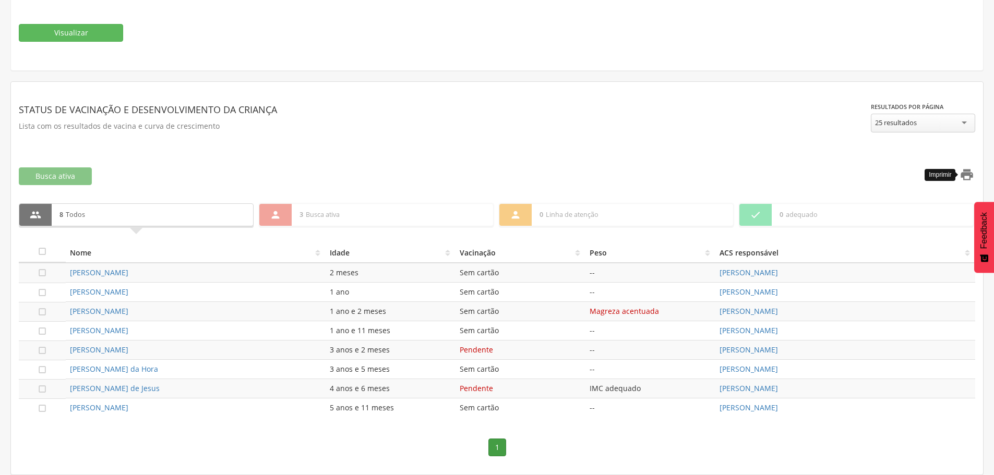
click at [965, 176] on icon "" at bounding box center [966, 174] width 15 height 15
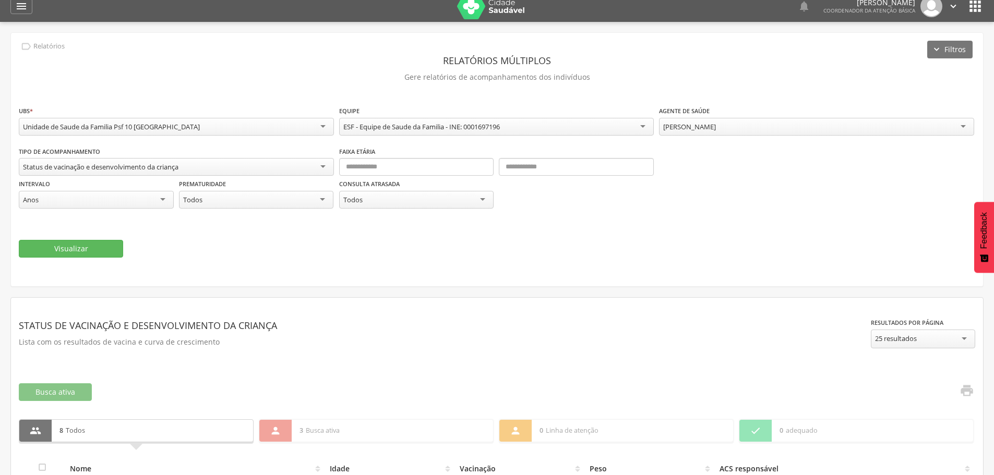
scroll to position [0, 0]
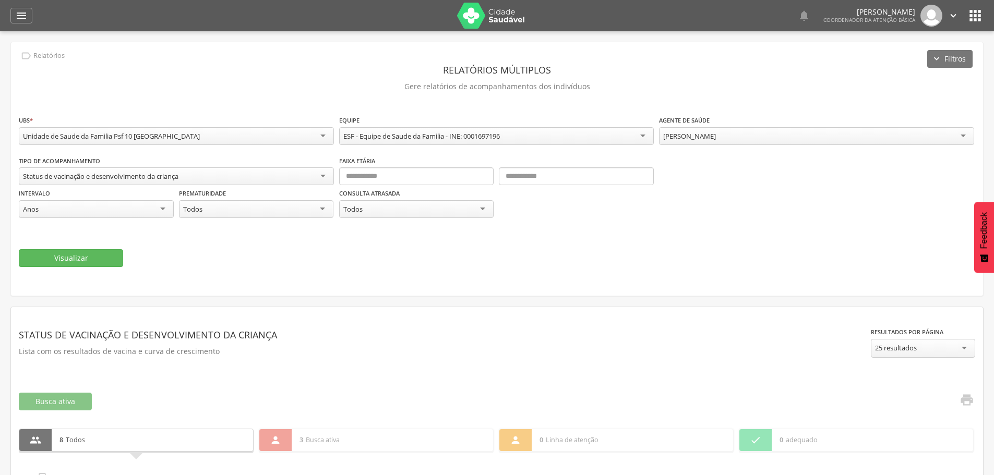
click at [962, 135] on div "[PERSON_NAME]" at bounding box center [816, 136] width 315 height 18
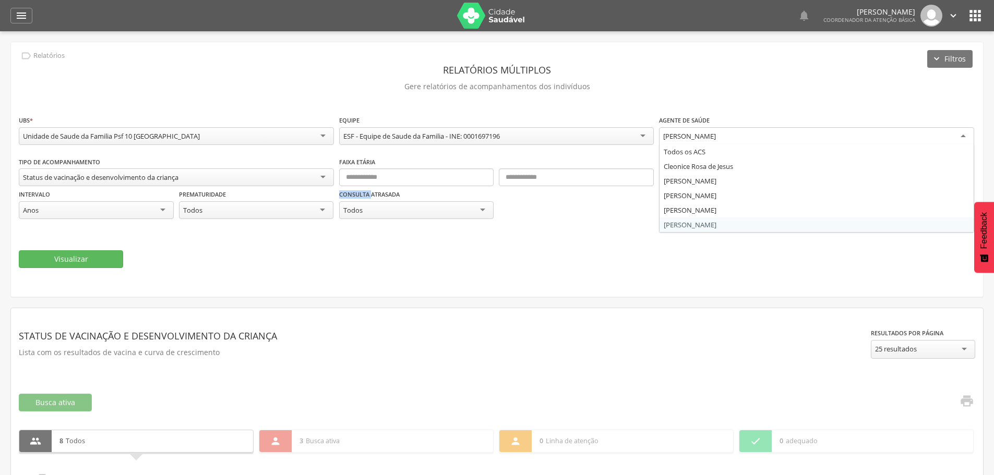
click at [764, 224] on div "**********" at bounding box center [497, 192] width 956 height 73
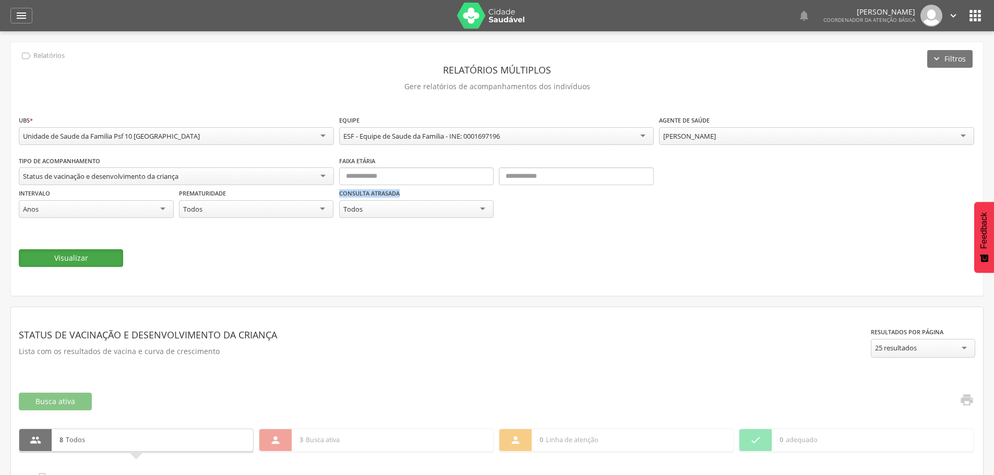
click at [93, 257] on button "Visualizar" at bounding box center [71, 258] width 104 height 18
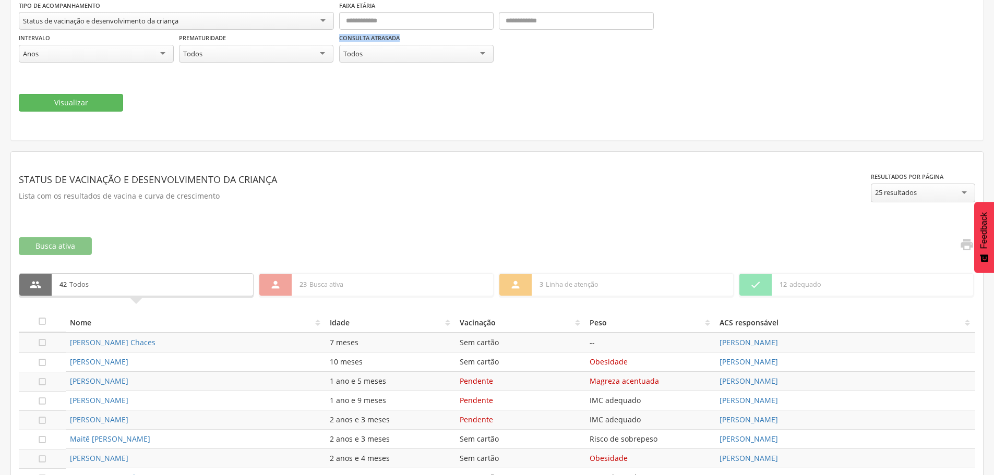
scroll to position [136, 0]
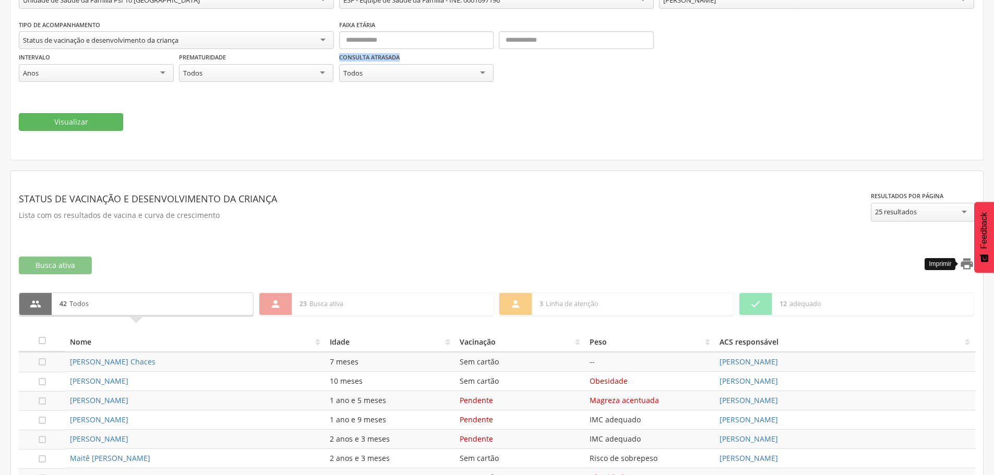
click at [968, 266] on icon "" at bounding box center [966, 264] width 15 height 15
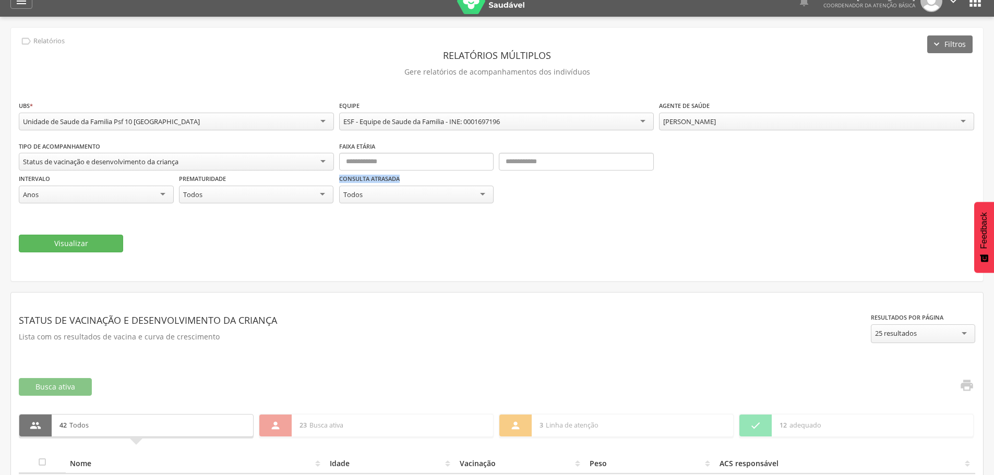
scroll to position [0, 0]
